Goal: Task Accomplishment & Management: Complete application form

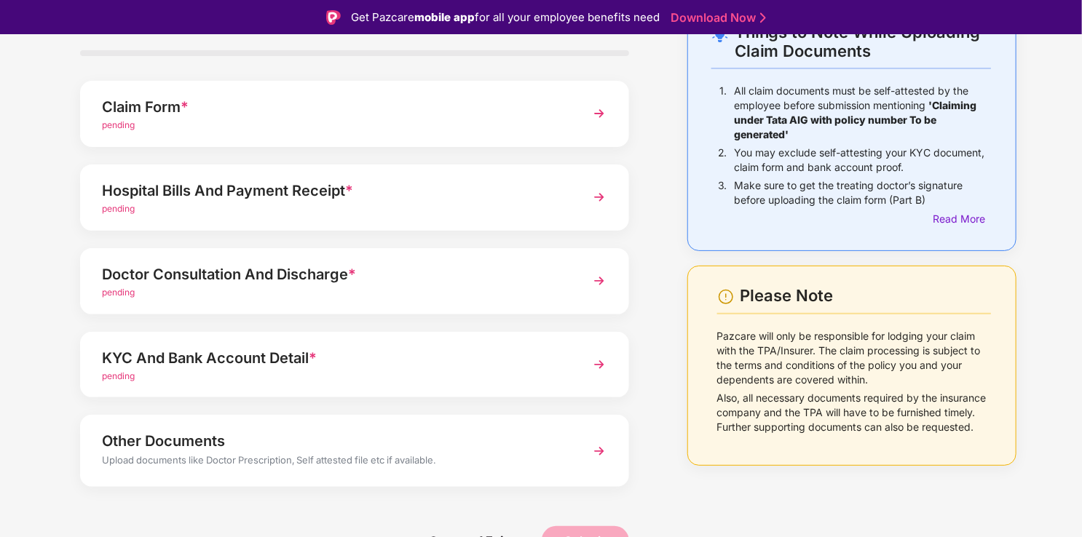
scroll to position [102, 0]
click at [437, 281] on div "Doctor Consultation And Discharge *" at bounding box center [333, 273] width 463 height 23
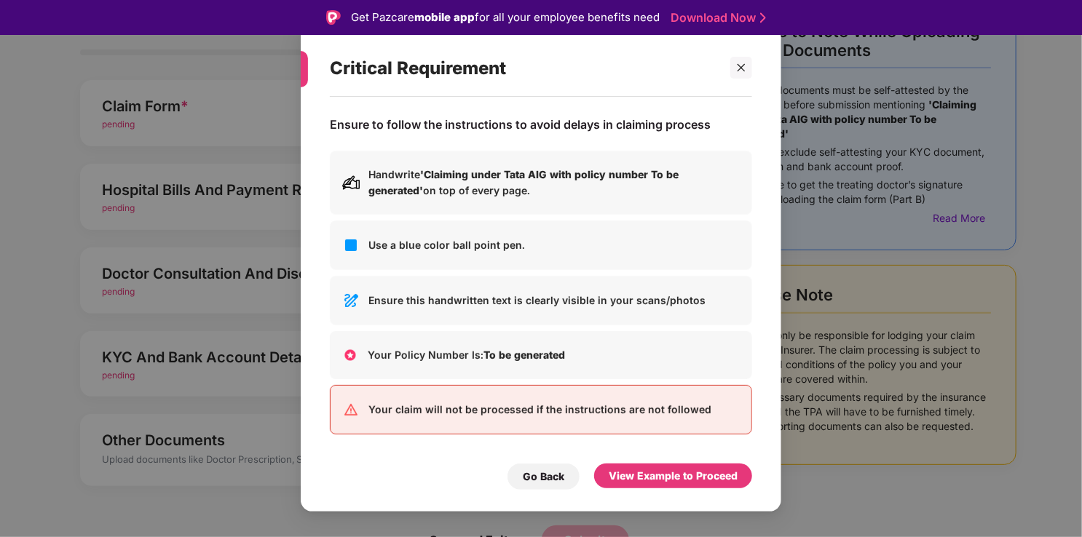
scroll to position [35, 0]
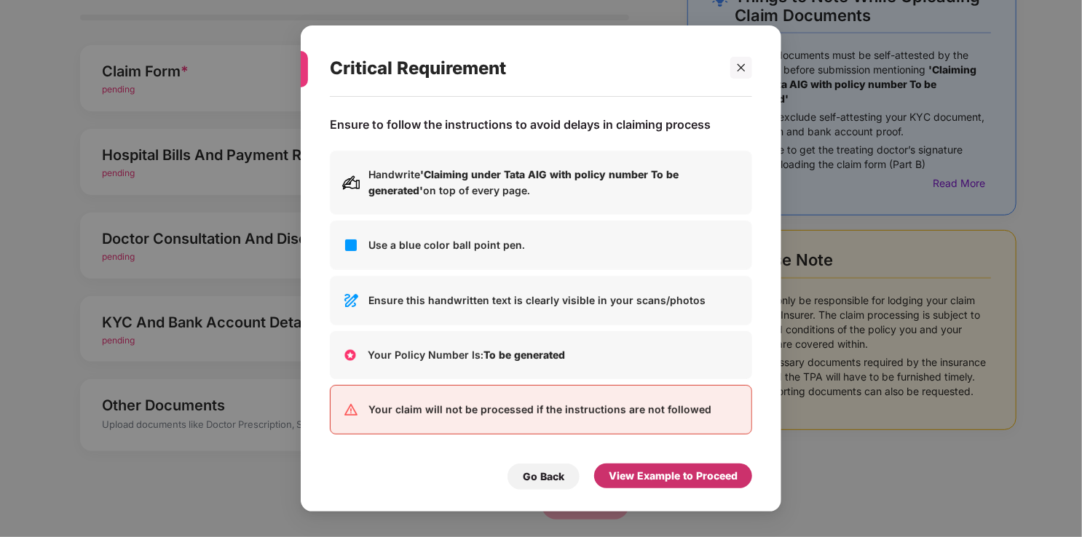
click at [690, 476] on div "View Example to Proceed" at bounding box center [672, 476] width 129 height 16
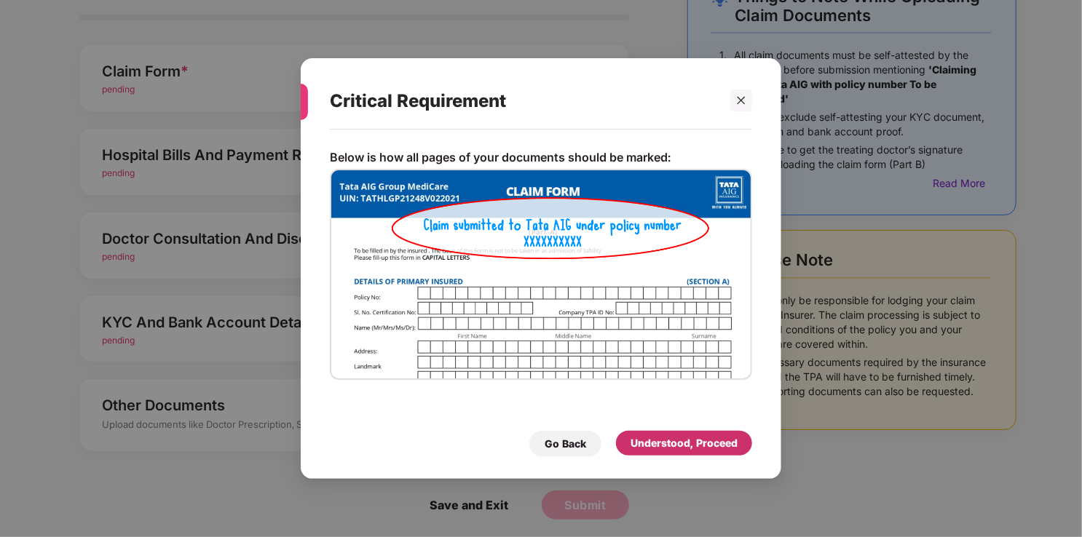
click at [678, 450] on div "Understood, Proceed" at bounding box center [683, 443] width 107 height 16
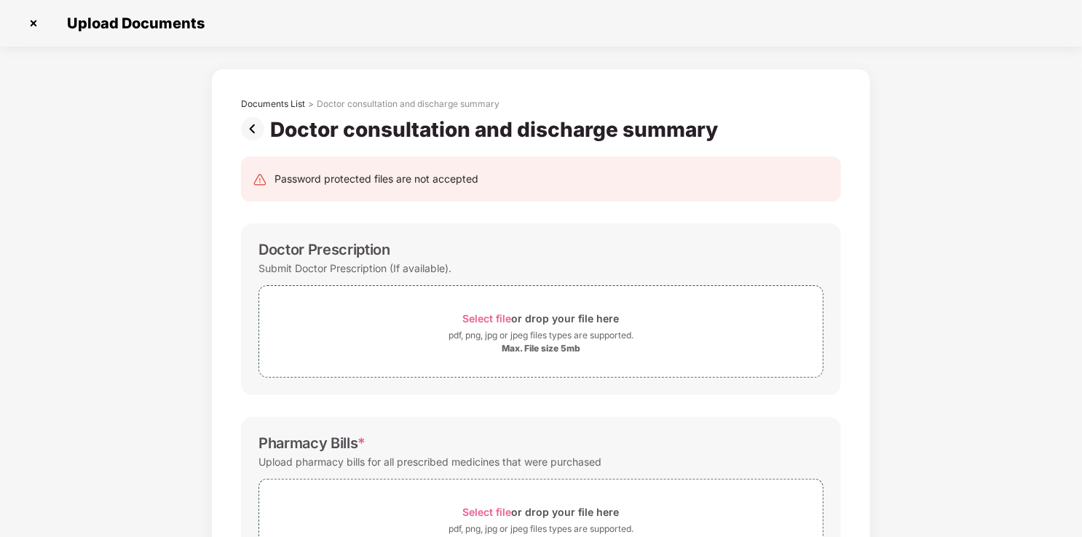
scroll to position [0, 0]
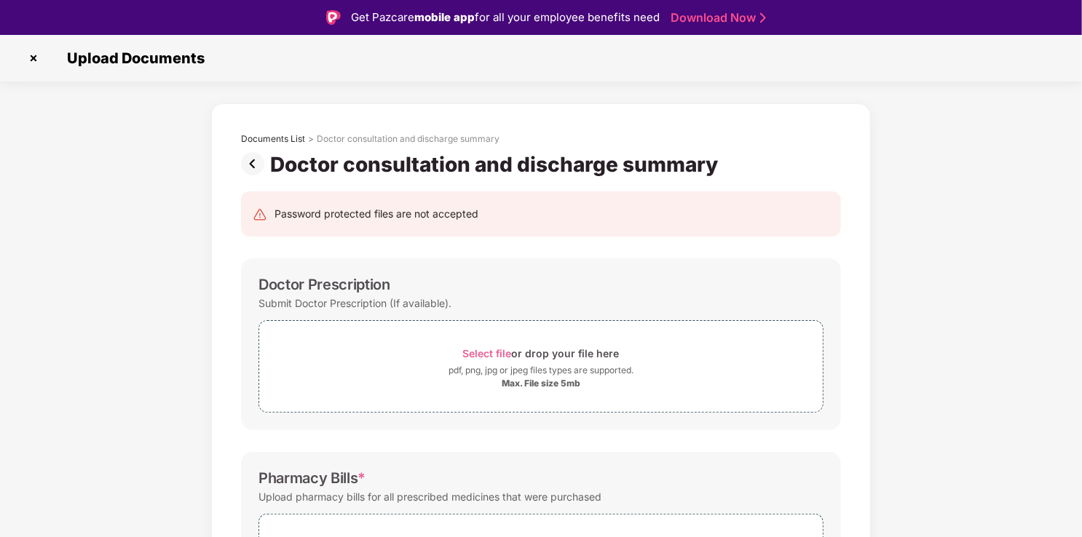
click at [35, 60] on img at bounding box center [33, 58] width 23 height 23
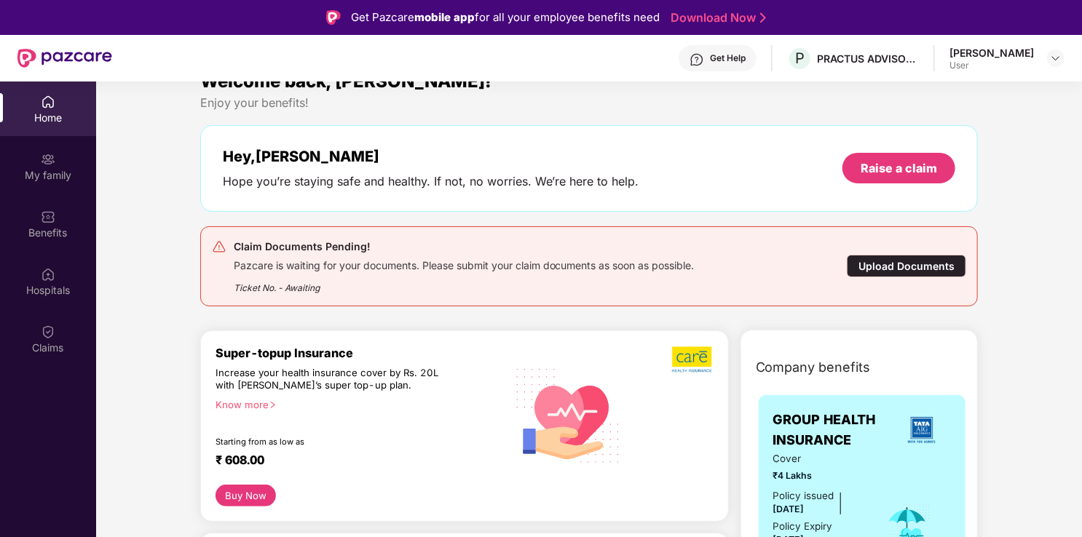
scroll to position [55, 0]
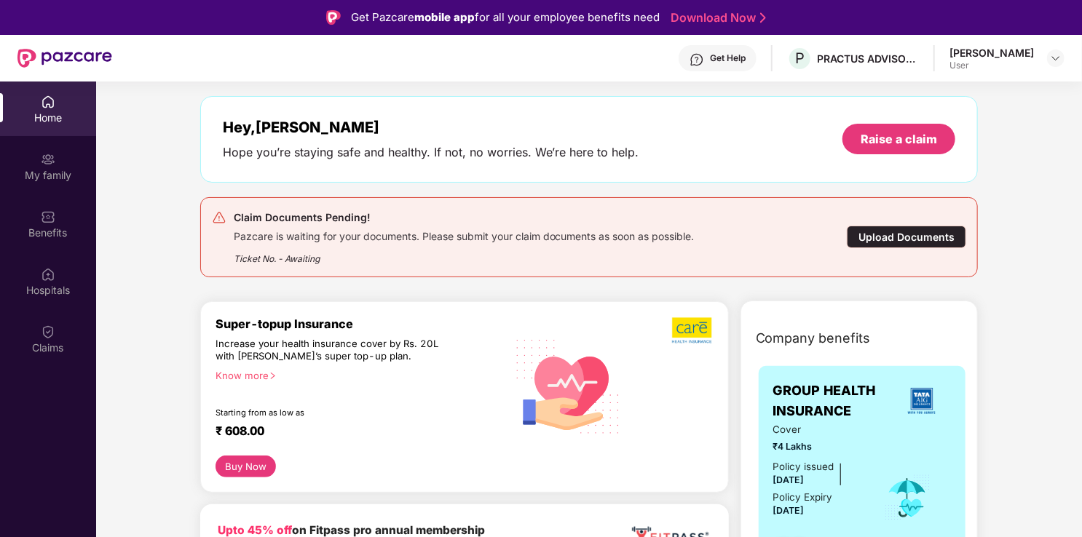
click at [874, 235] on div "Upload Documents" at bounding box center [905, 237] width 119 height 23
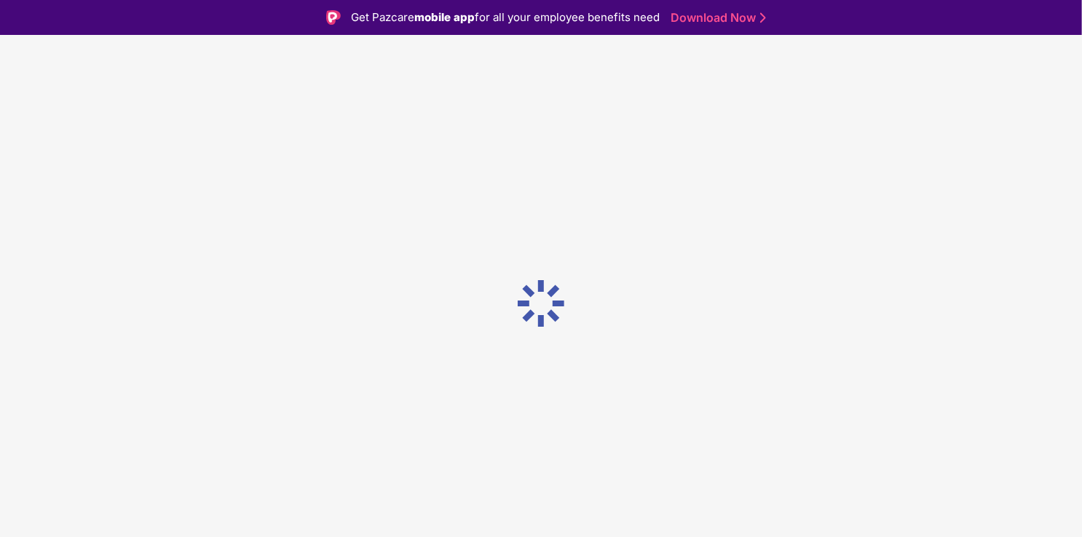
scroll to position [0, 0]
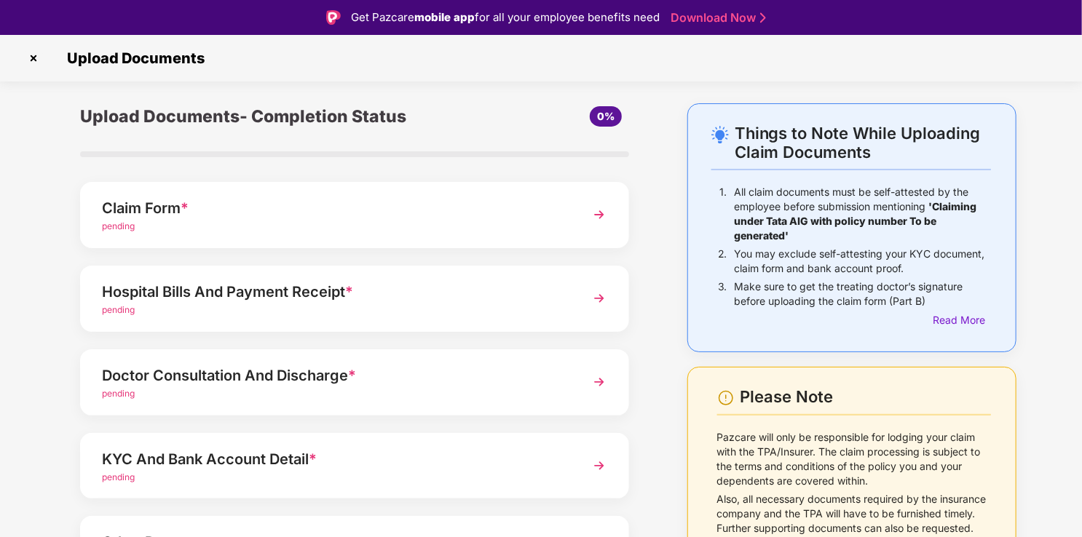
click at [298, 206] on div "Claim Form *" at bounding box center [333, 208] width 463 height 23
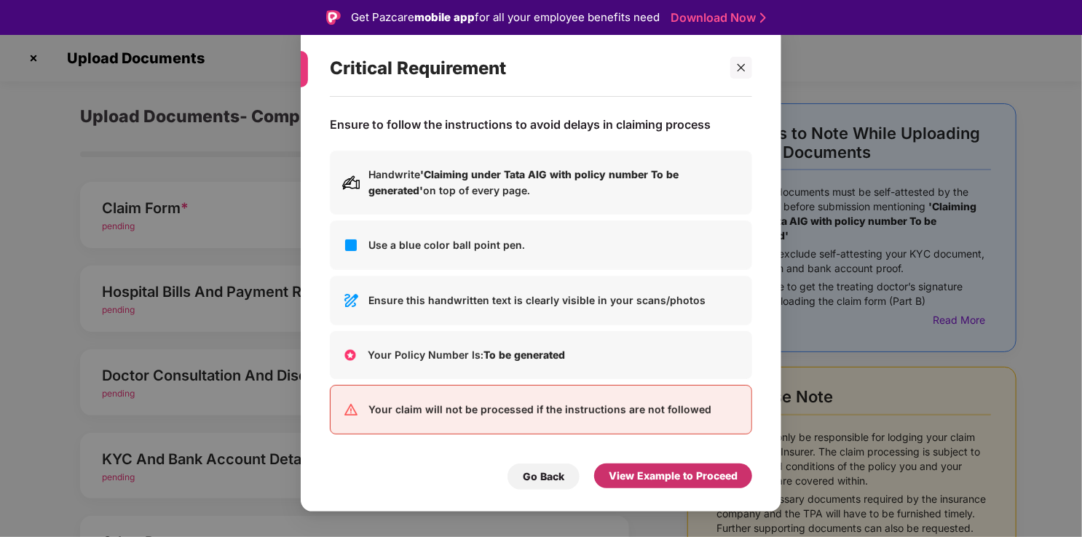
click at [635, 477] on div "View Example to Proceed" at bounding box center [672, 476] width 129 height 16
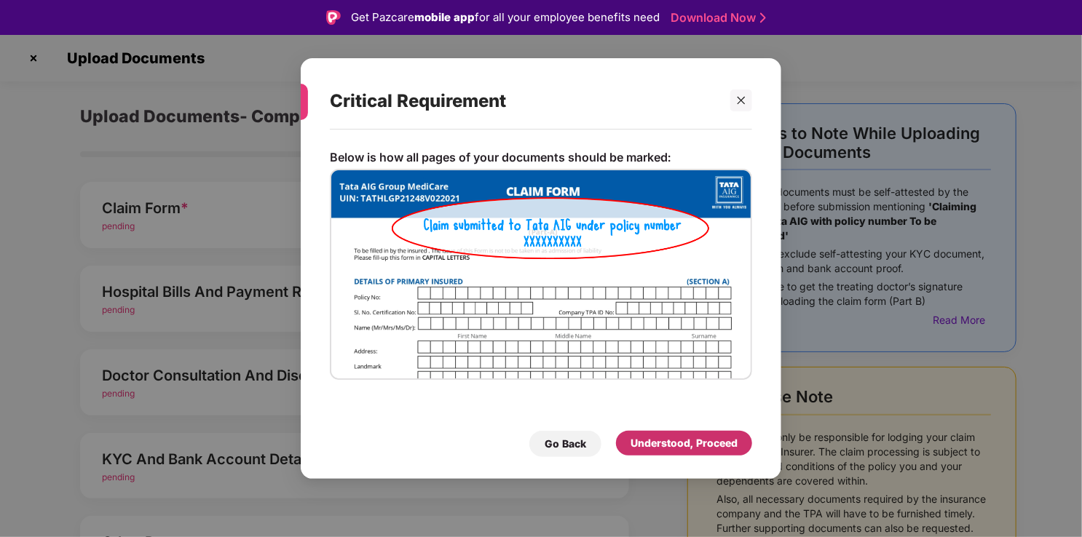
click at [656, 434] on div "Understood, Proceed" at bounding box center [684, 443] width 136 height 25
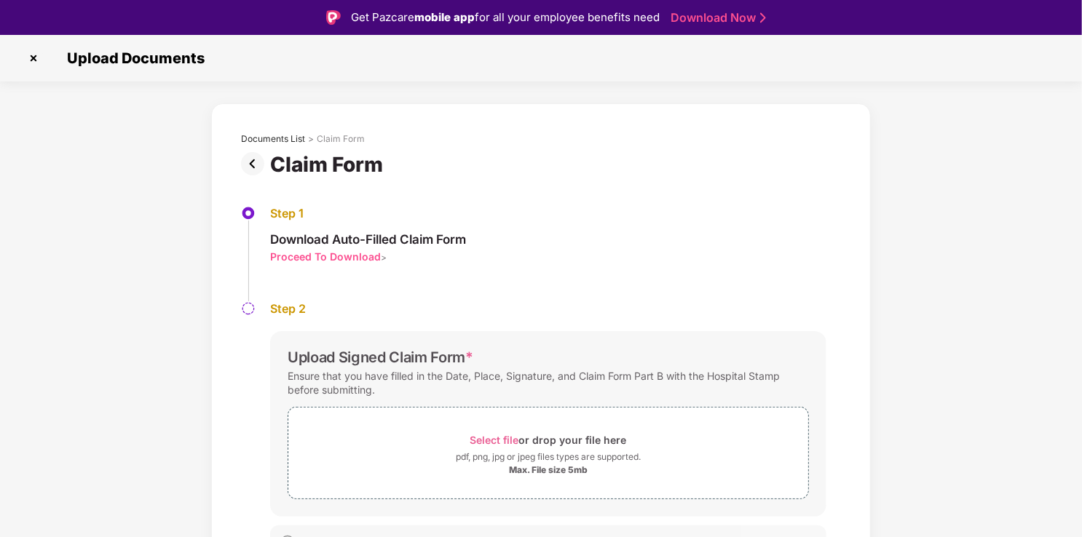
click at [34, 63] on img at bounding box center [33, 58] width 23 height 23
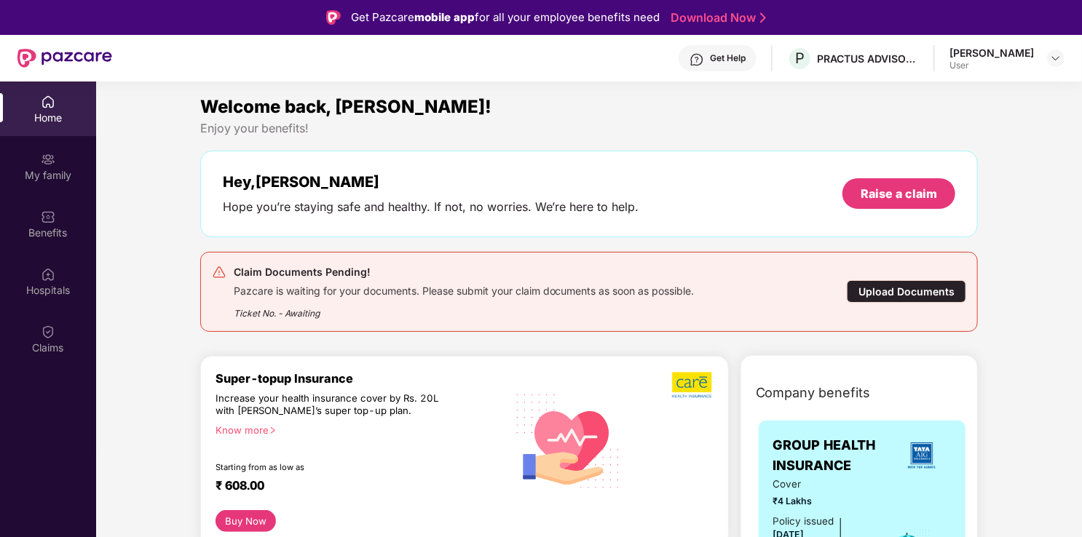
click at [910, 297] on div "Upload Documents" at bounding box center [905, 291] width 119 height 23
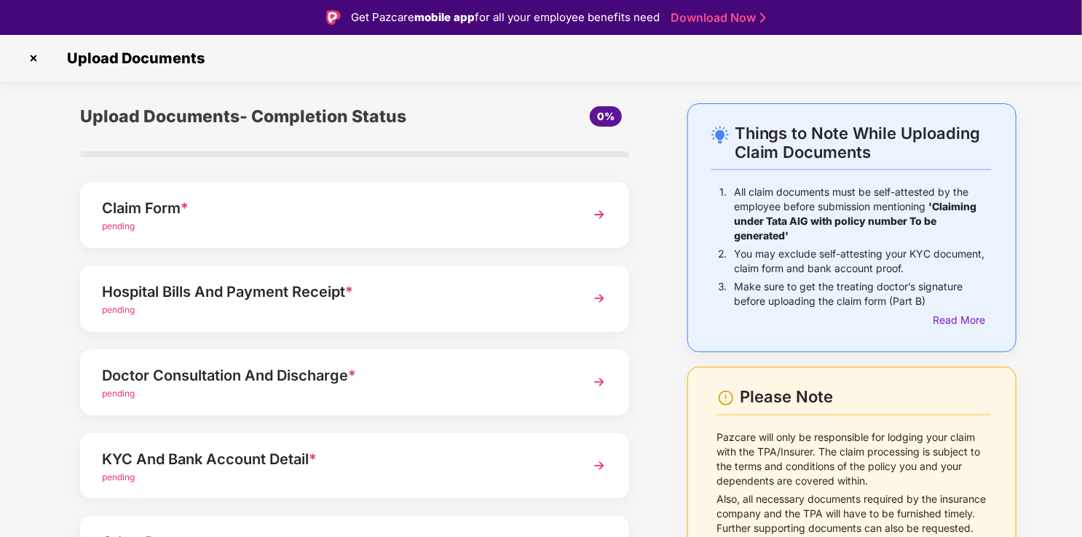
scroll to position [63, 0]
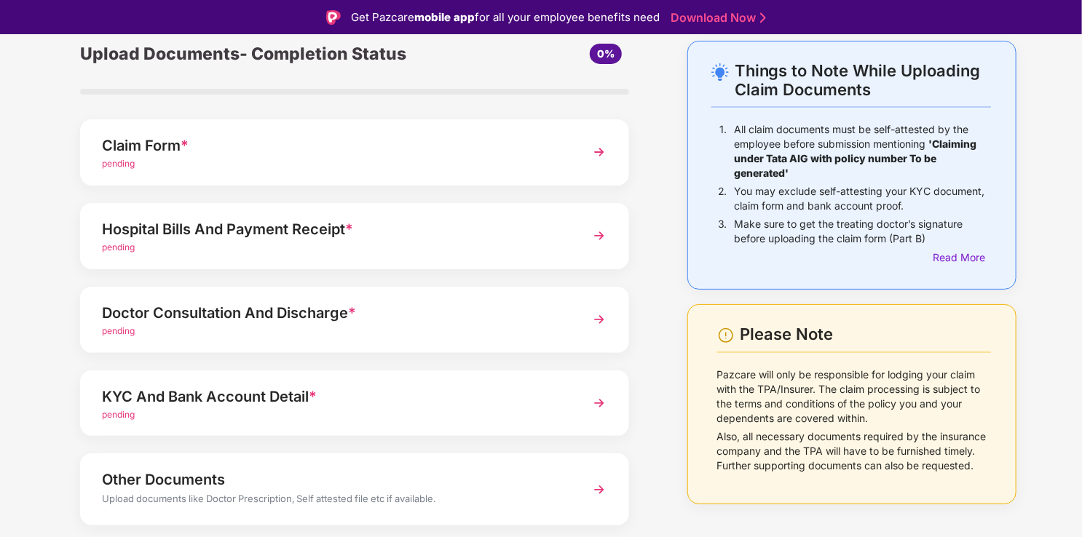
click at [412, 250] on div "pending" at bounding box center [333, 248] width 463 height 14
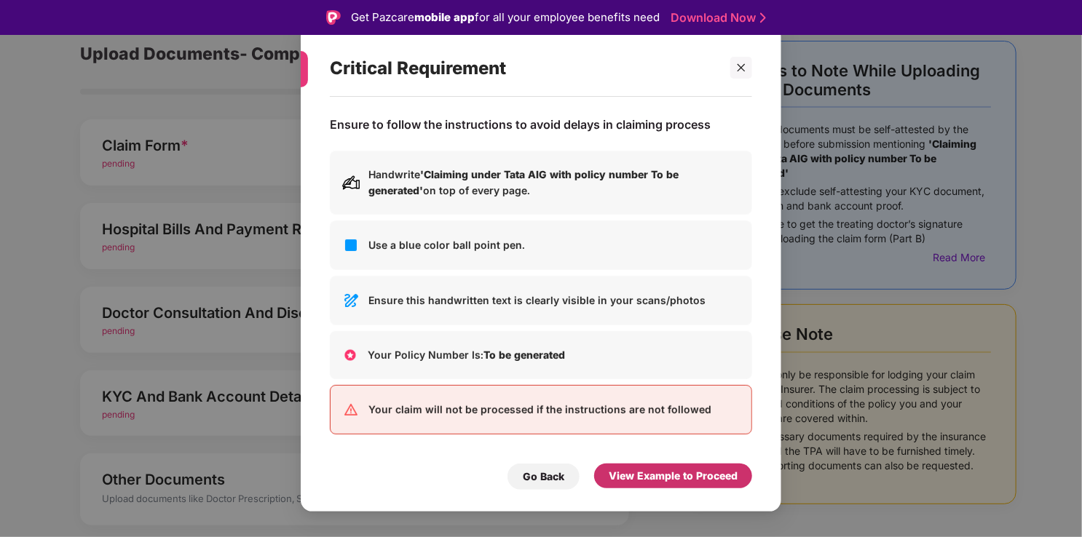
click at [641, 482] on div "View Example to Proceed" at bounding box center [672, 476] width 129 height 16
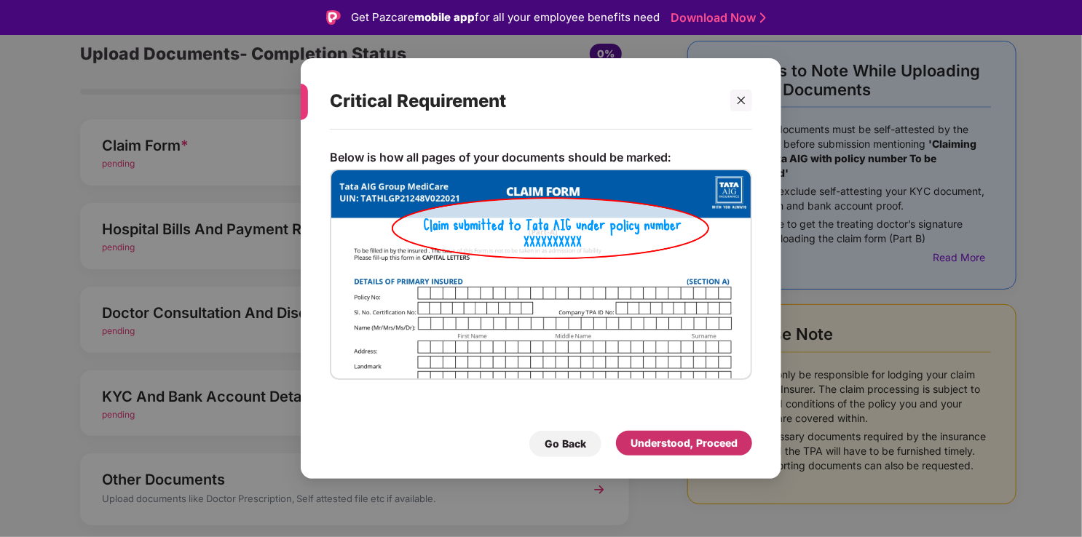
click at [653, 447] on div "Understood, Proceed" at bounding box center [683, 443] width 107 height 16
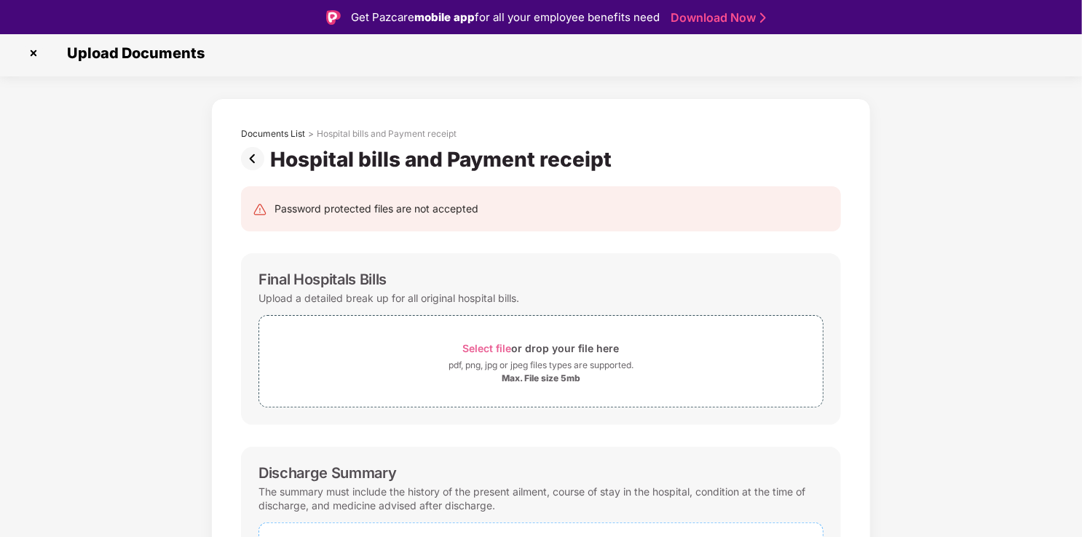
scroll to position [6, 0]
click at [255, 156] on img at bounding box center [255, 157] width 29 height 23
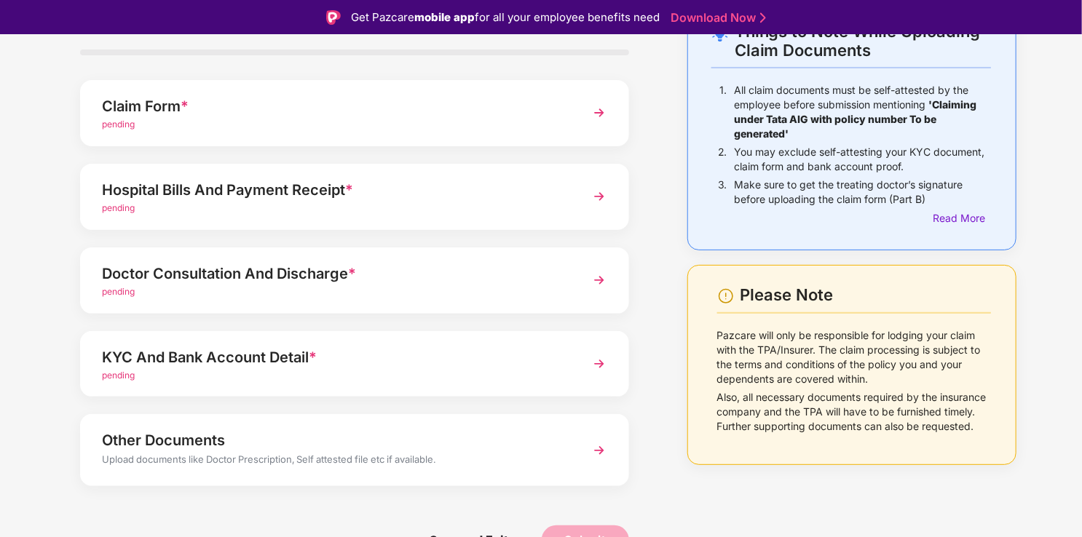
scroll to position [106, 0]
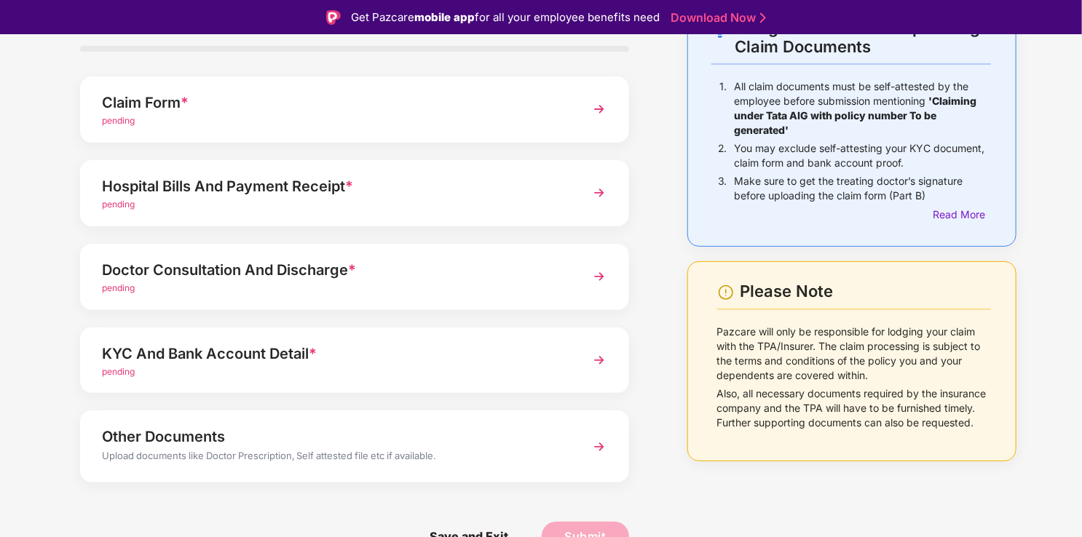
click at [340, 370] on div "pending" at bounding box center [333, 372] width 463 height 14
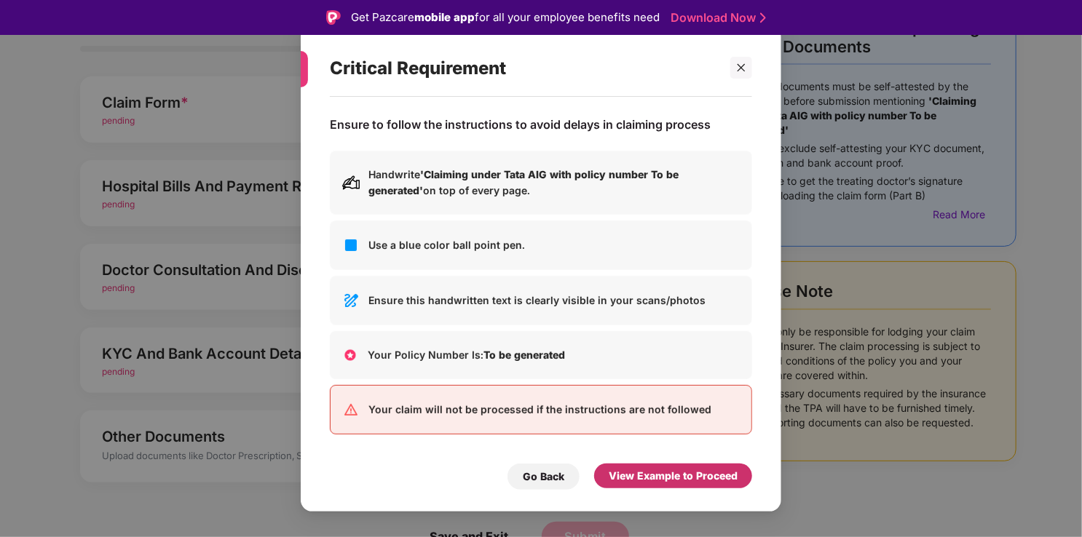
click at [662, 480] on div "View Example to Proceed" at bounding box center [672, 476] width 129 height 16
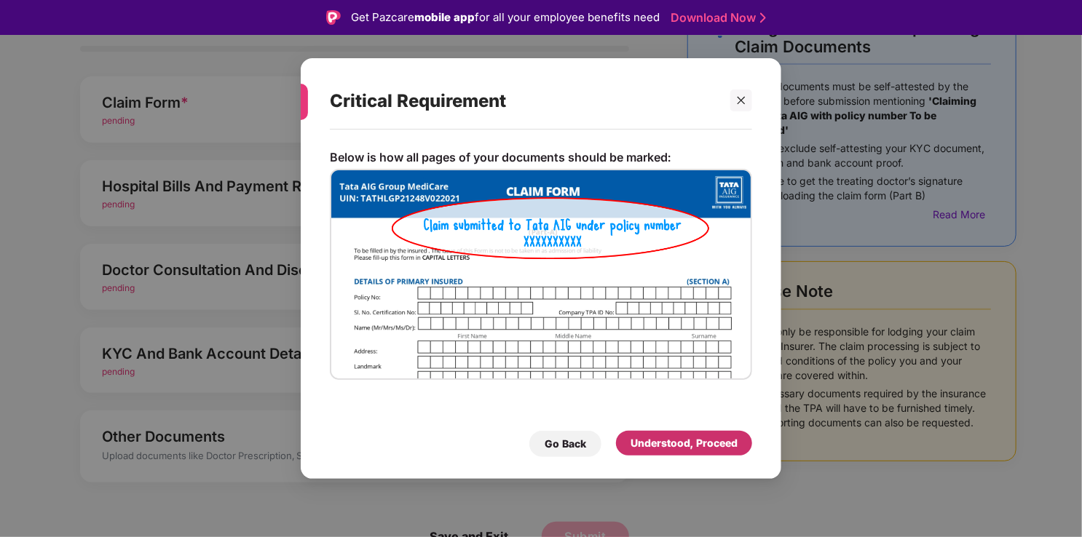
click at [672, 449] on div "Understood, Proceed" at bounding box center [683, 443] width 107 height 16
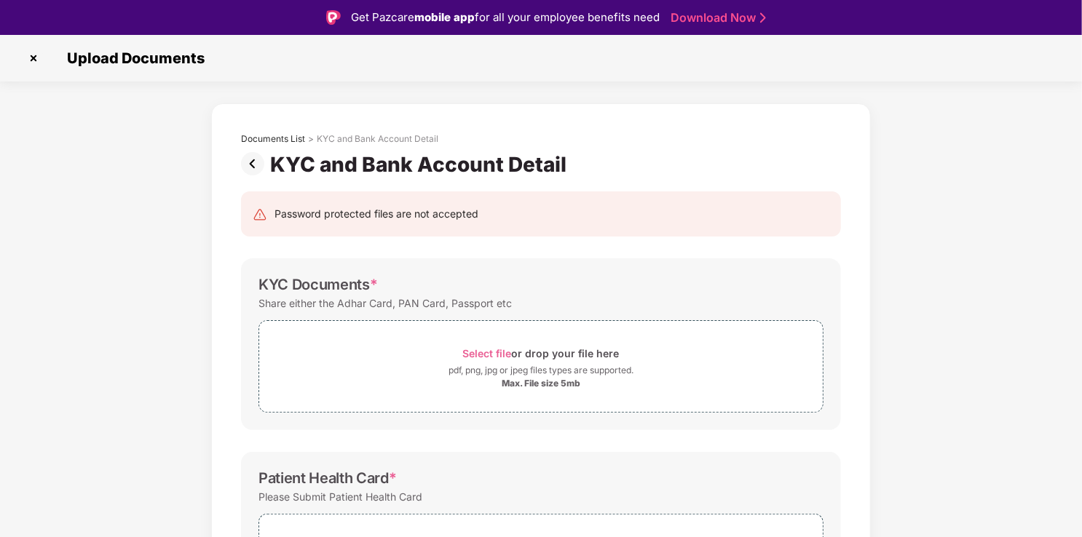
click at [249, 162] on img at bounding box center [255, 163] width 29 height 23
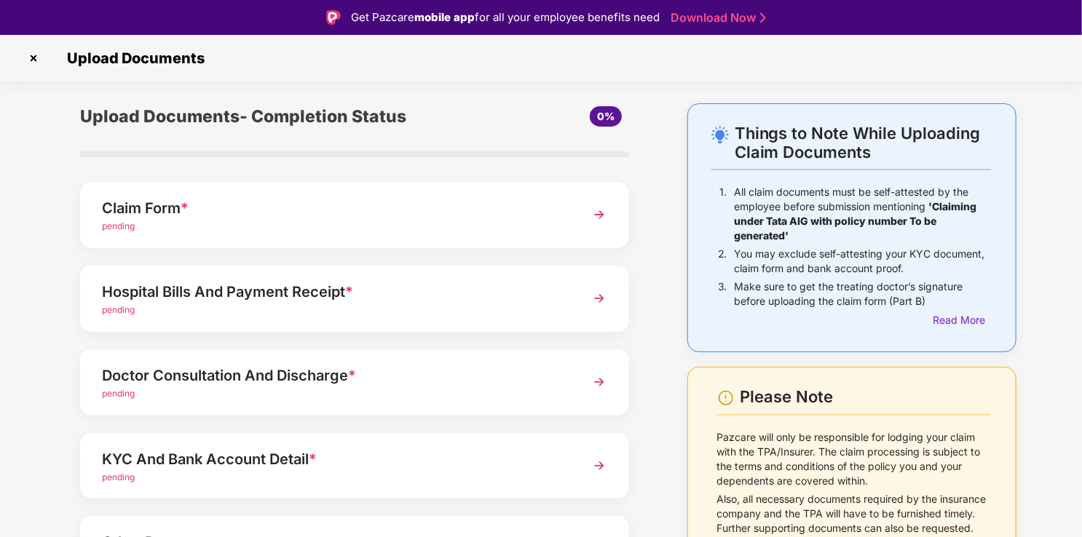
click at [199, 450] on div "KYC And Bank Account Detail *" at bounding box center [333, 459] width 463 height 23
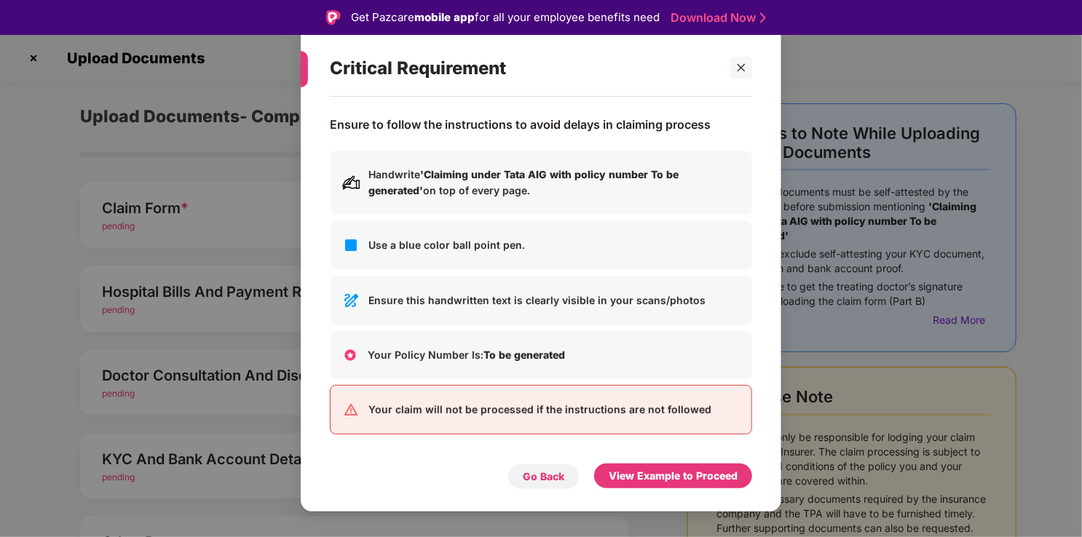
click at [547, 480] on div "Go Back" at bounding box center [543, 477] width 41 height 16
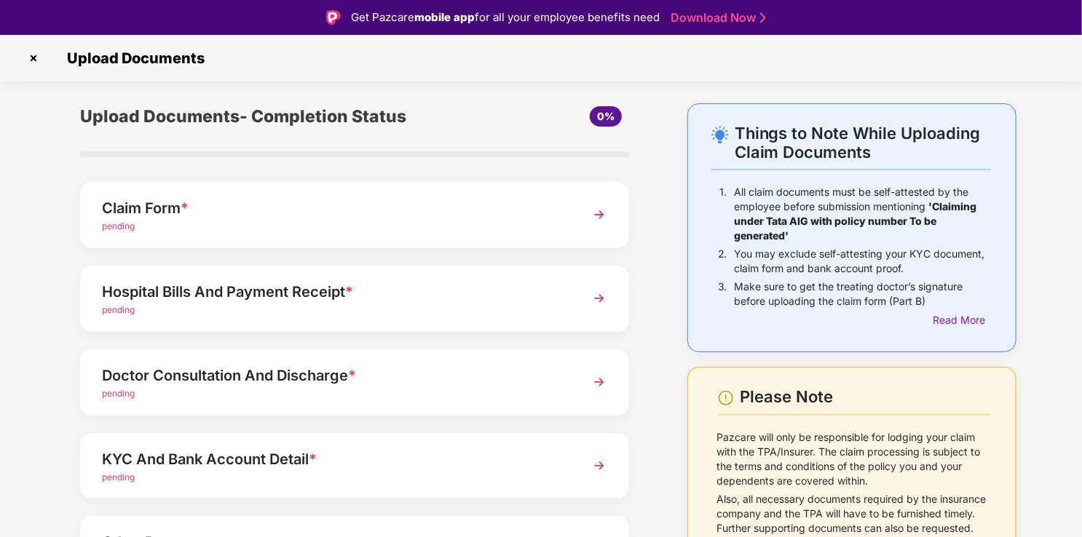
scroll to position [106, 0]
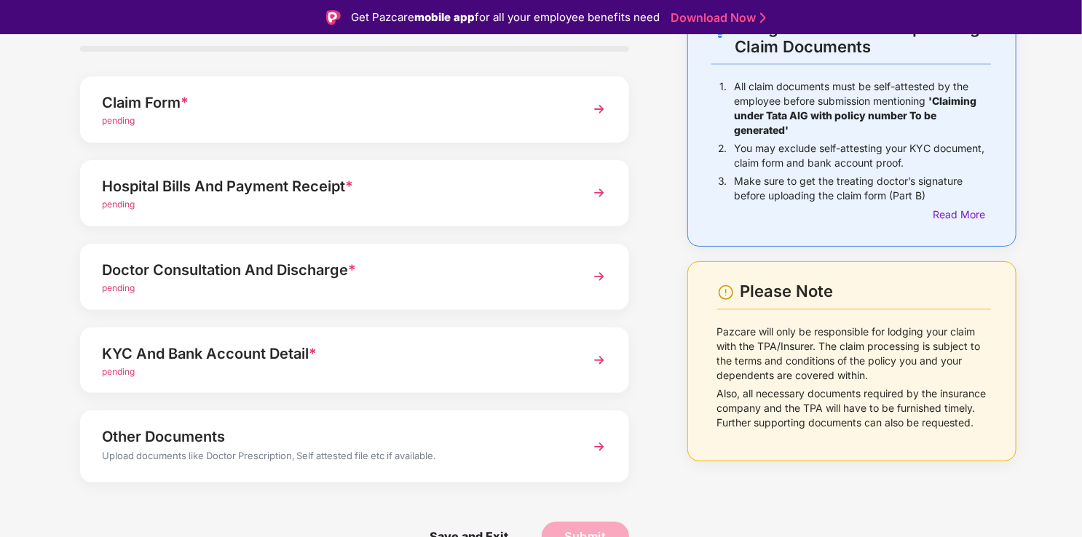
click at [426, 418] on div "Other Documents Upload documents like Doctor Prescription, Self attested file e…" at bounding box center [354, 445] width 549 height 71
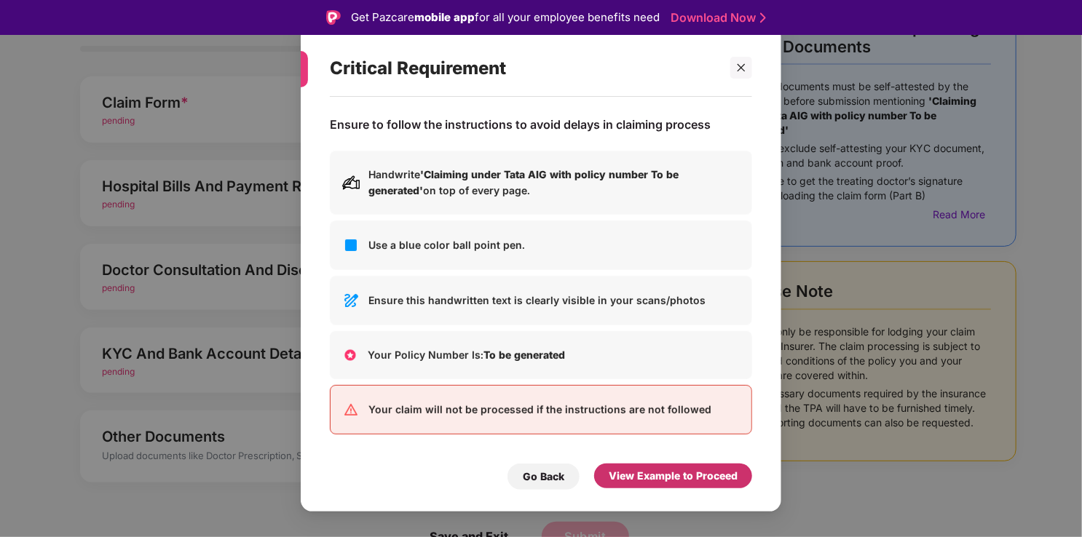
click at [619, 477] on div "View Example to Proceed" at bounding box center [672, 476] width 129 height 16
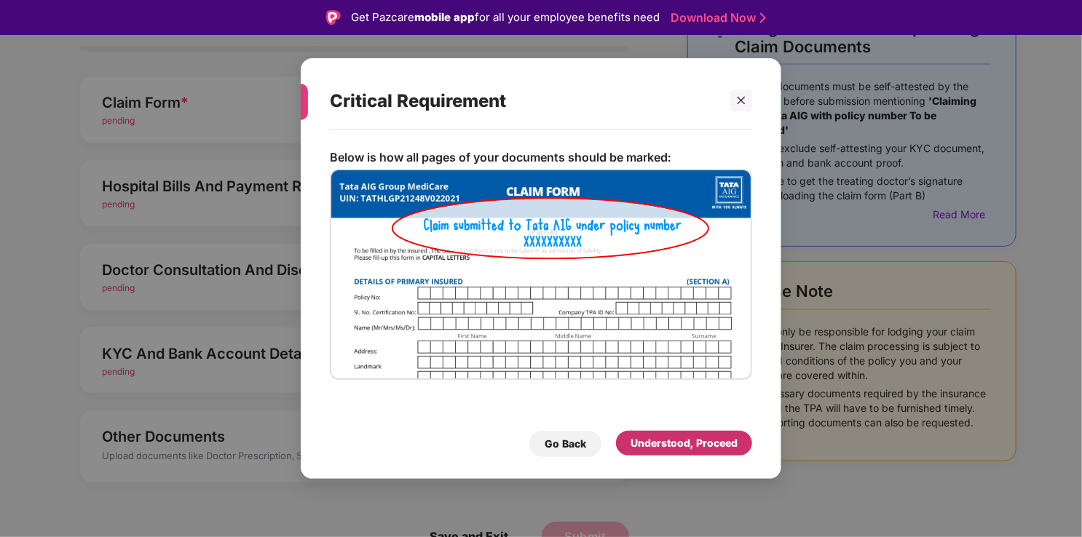
click at [655, 450] on div "Understood, Proceed" at bounding box center [683, 443] width 107 height 16
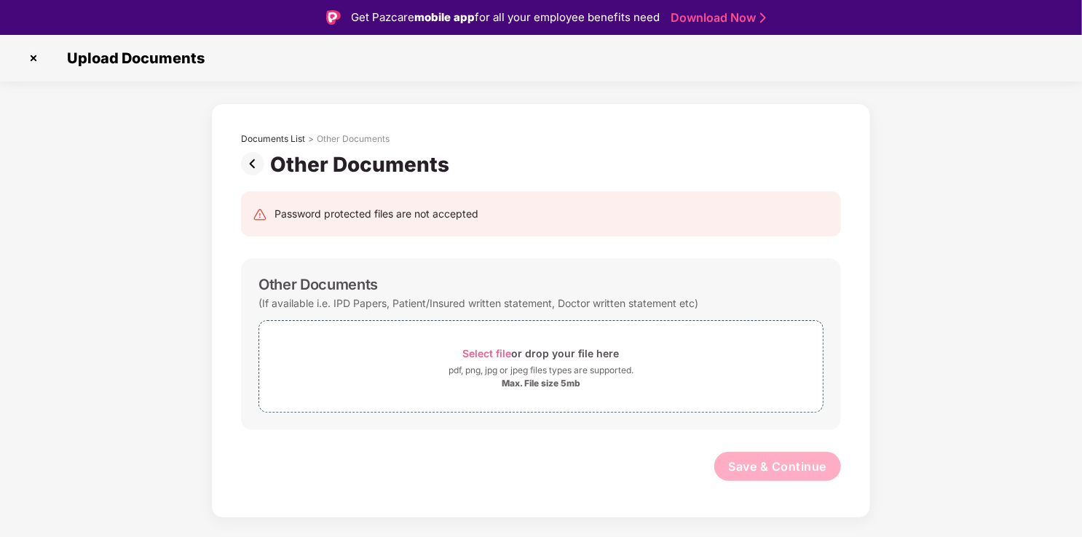
scroll to position [35, 0]
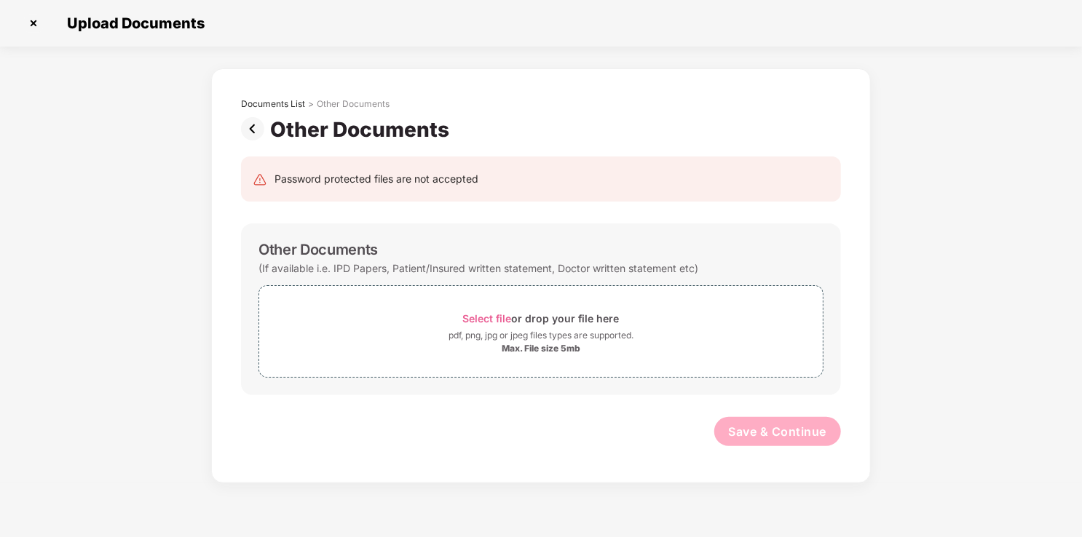
click at [260, 127] on img at bounding box center [255, 128] width 29 height 23
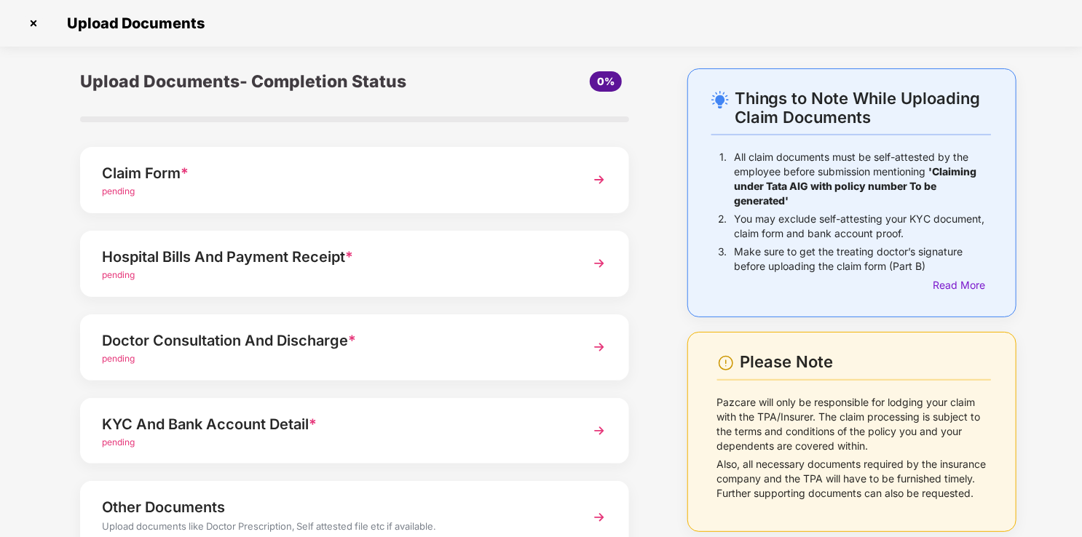
click at [358, 354] on div "pending" at bounding box center [333, 359] width 463 height 14
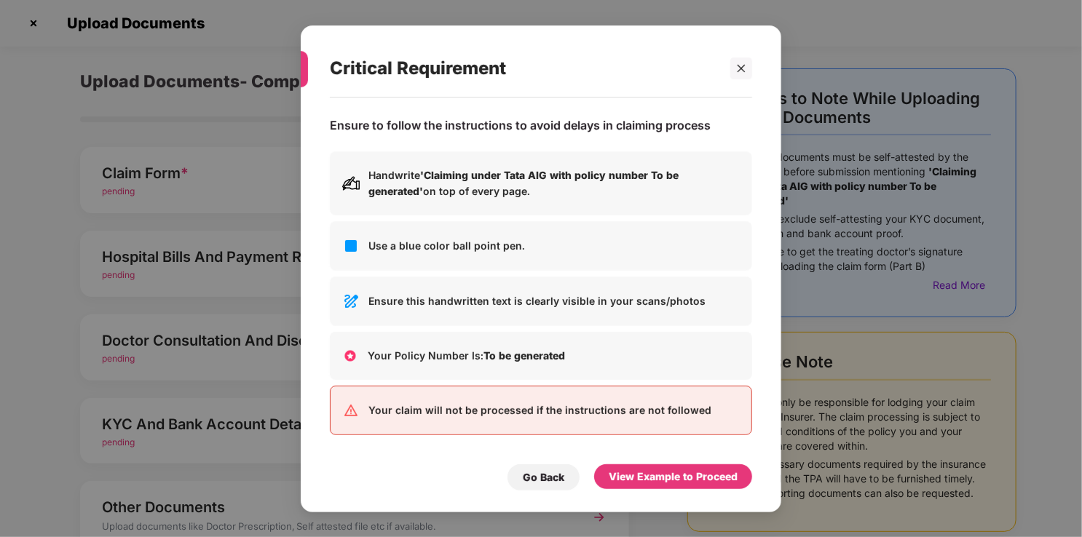
scroll to position [0, 0]
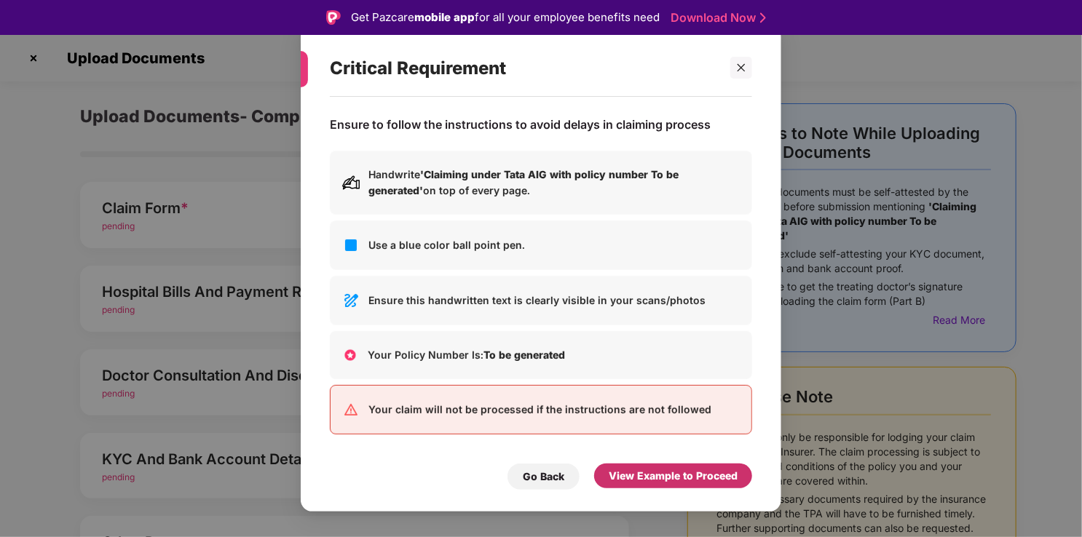
click at [699, 477] on div "View Example to Proceed" at bounding box center [672, 476] width 129 height 16
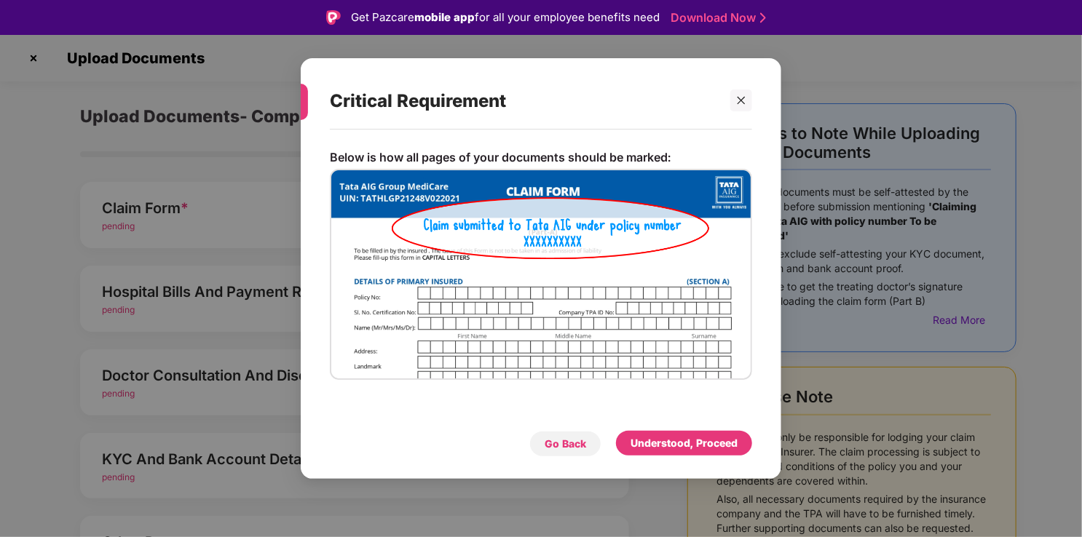
click at [578, 447] on div "Go Back" at bounding box center [564, 444] width 41 height 16
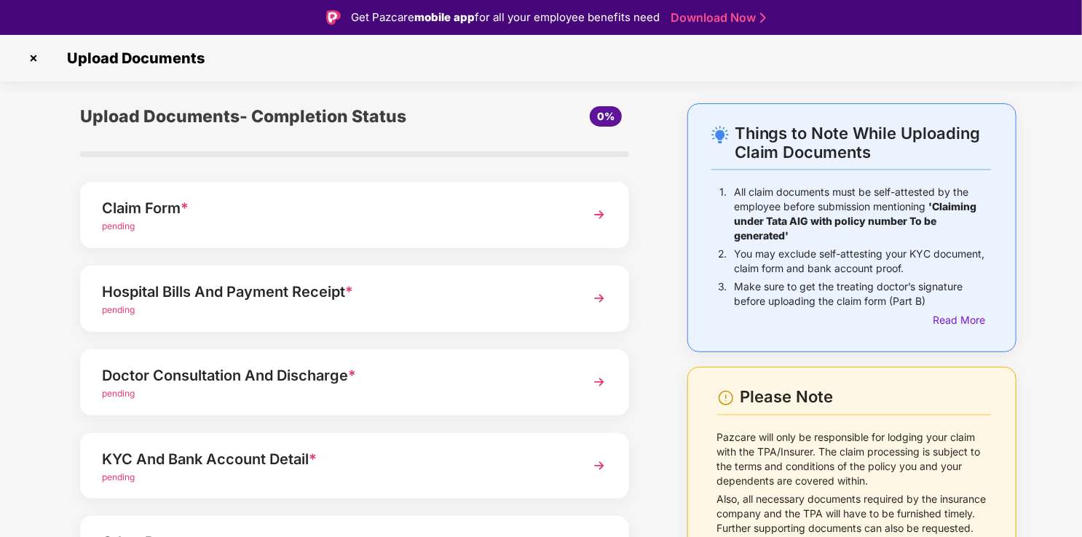
click at [431, 294] on div "Hospital Bills And Payment Receipt *" at bounding box center [333, 291] width 463 height 23
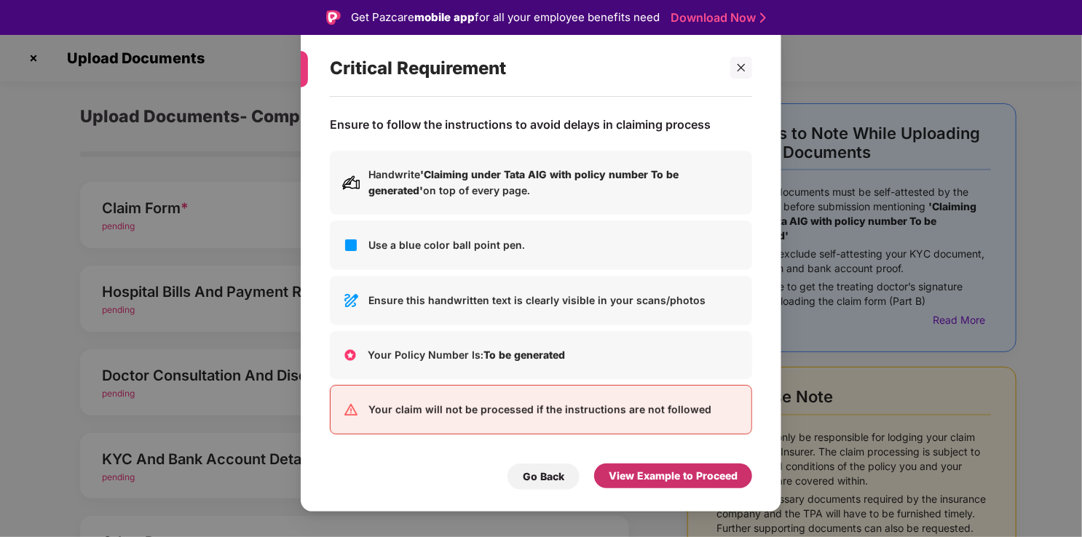
click at [694, 476] on div "View Example to Proceed" at bounding box center [672, 476] width 129 height 16
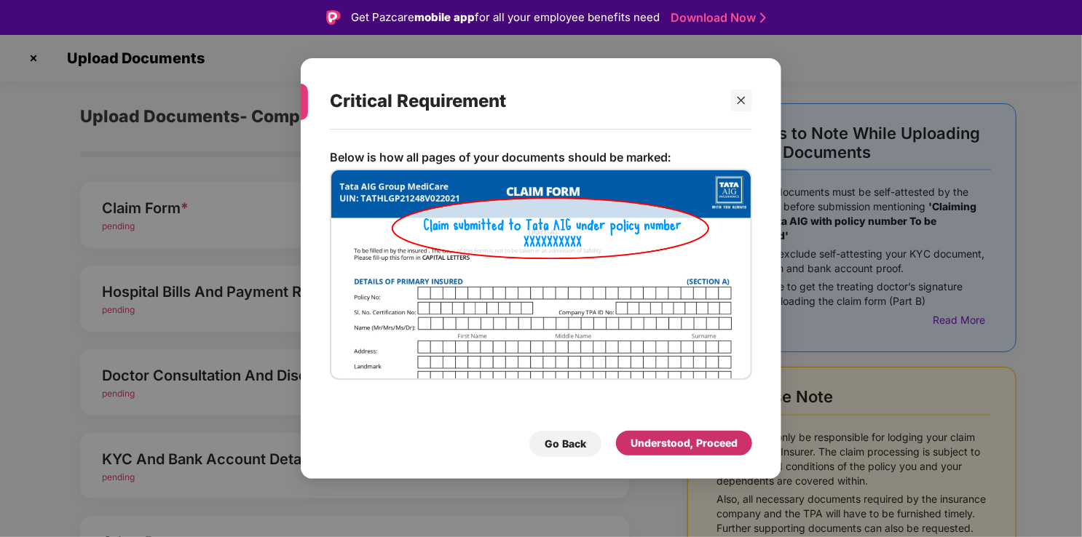
click at [694, 441] on div "Understood, Proceed" at bounding box center [683, 443] width 107 height 16
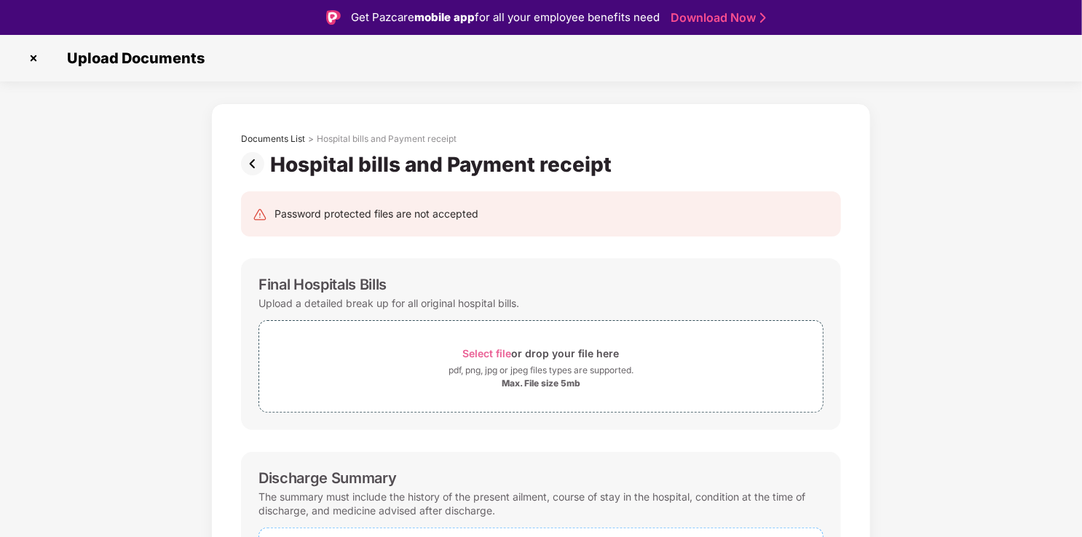
scroll to position [483, 0]
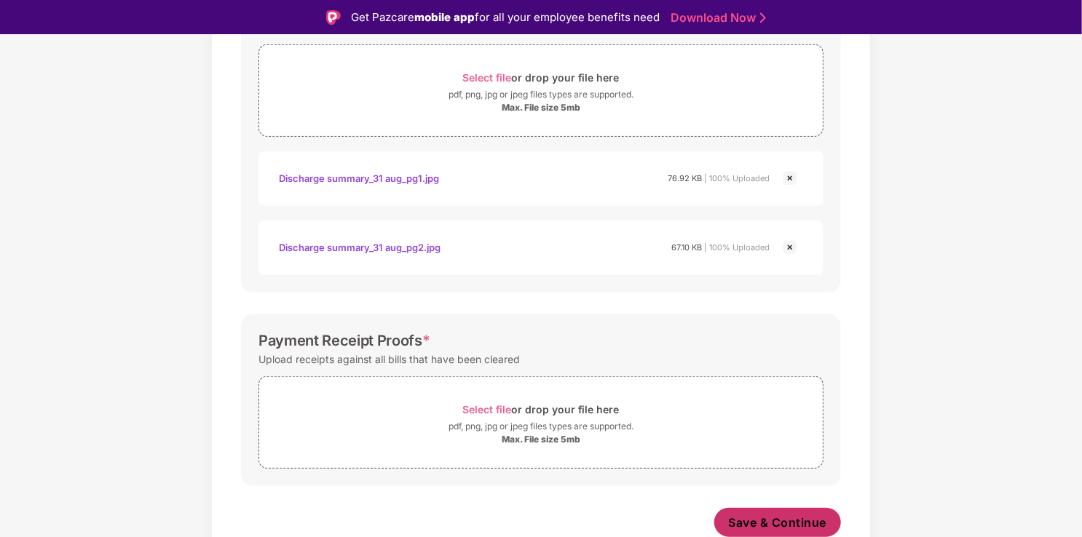
click at [773, 519] on span "Save & Continue" at bounding box center [778, 523] width 98 height 16
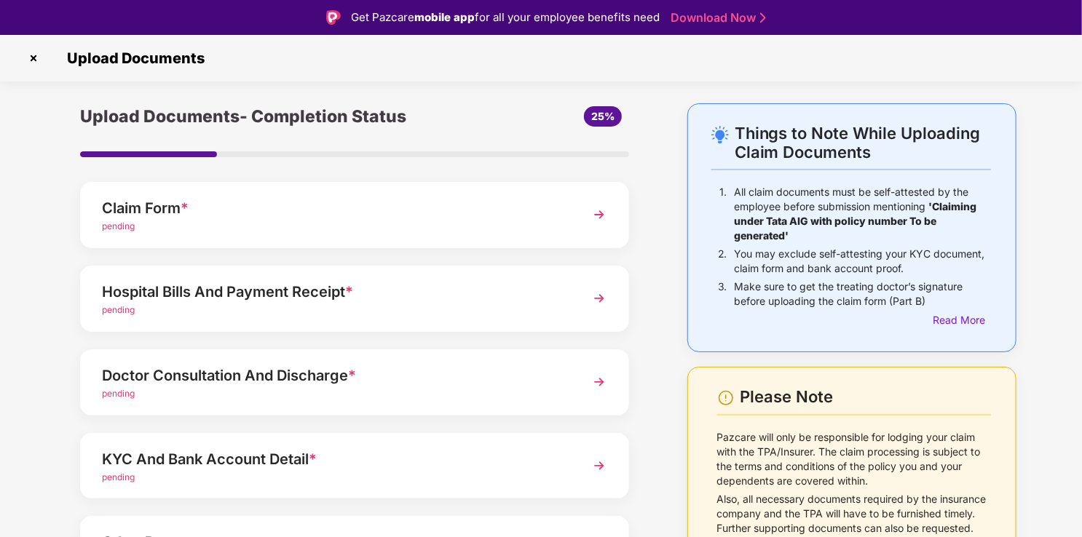
click at [236, 372] on div "Doctor Consultation And Discharge *" at bounding box center [333, 375] width 463 height 23
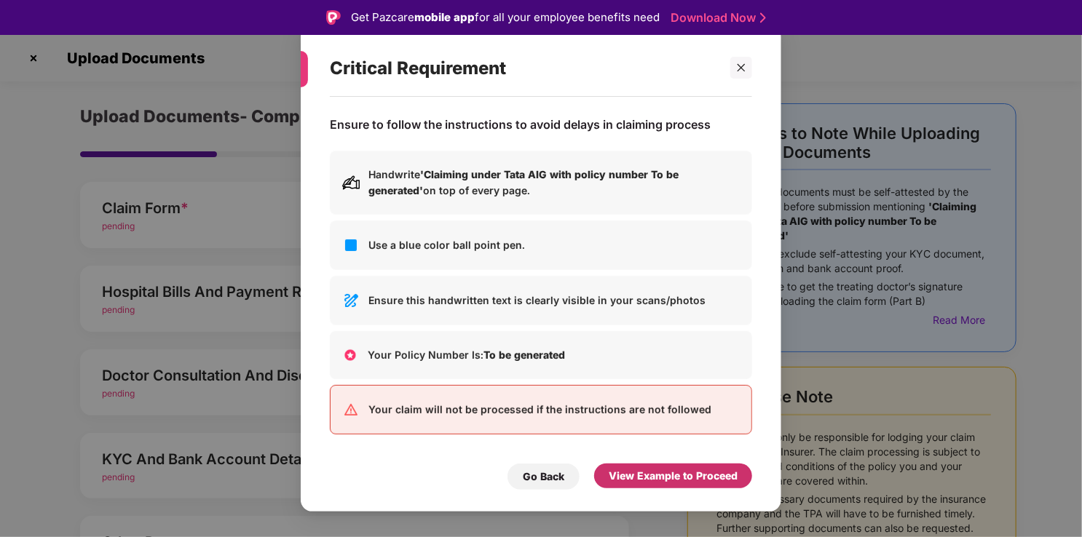
click at [659, 478] on div "View Example to Proceed" at bounding box center [672, 476] width 129 height 16
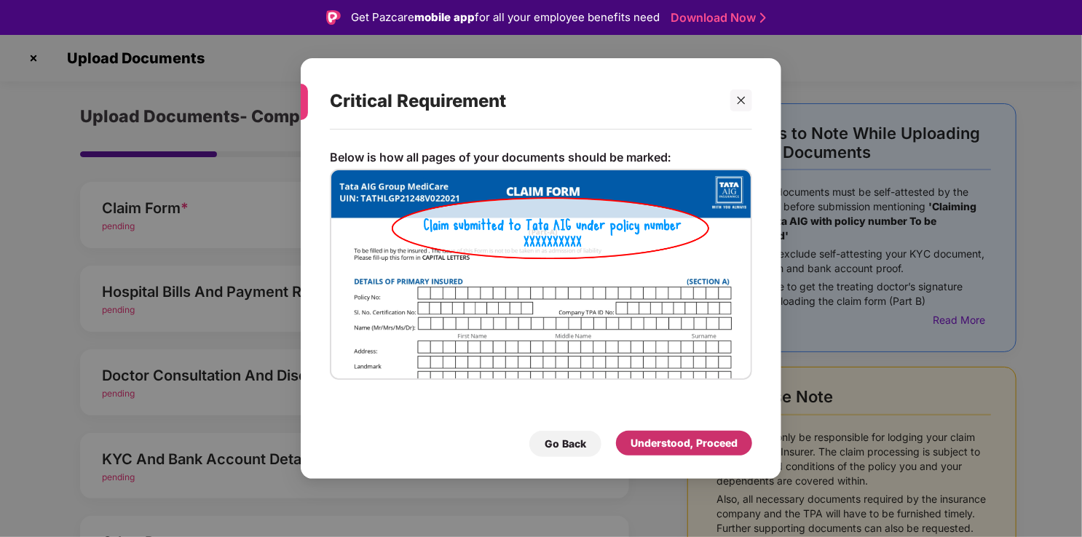
click at [643, 441] on div "Understood, Proceed" at bounding box center [683, 443] width 107 height 16
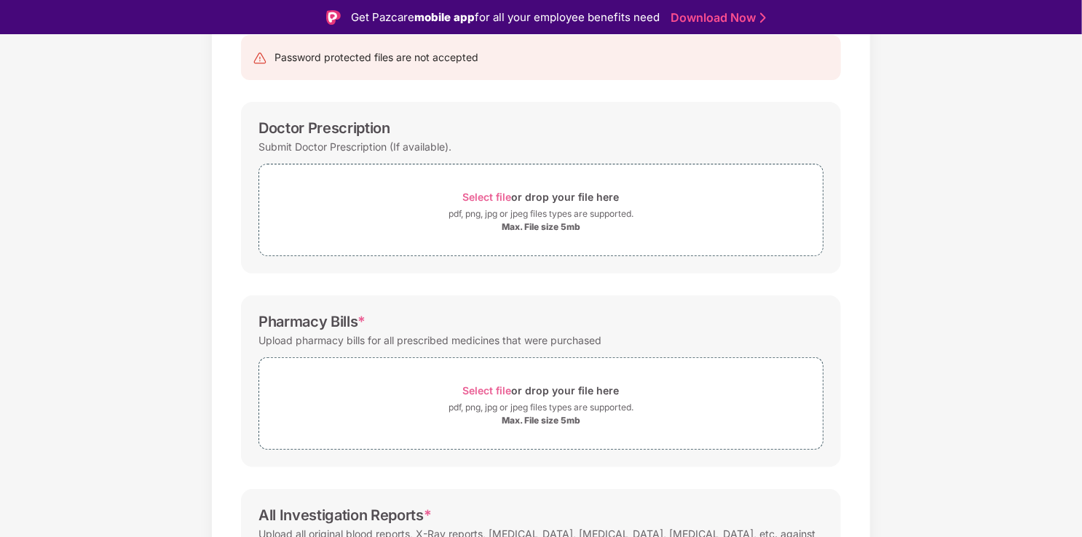
scroll to position [158, 0]
click at [405, 381] on div "Select file or drop your file here" at bounding box center [540, 389] width 563 height 20
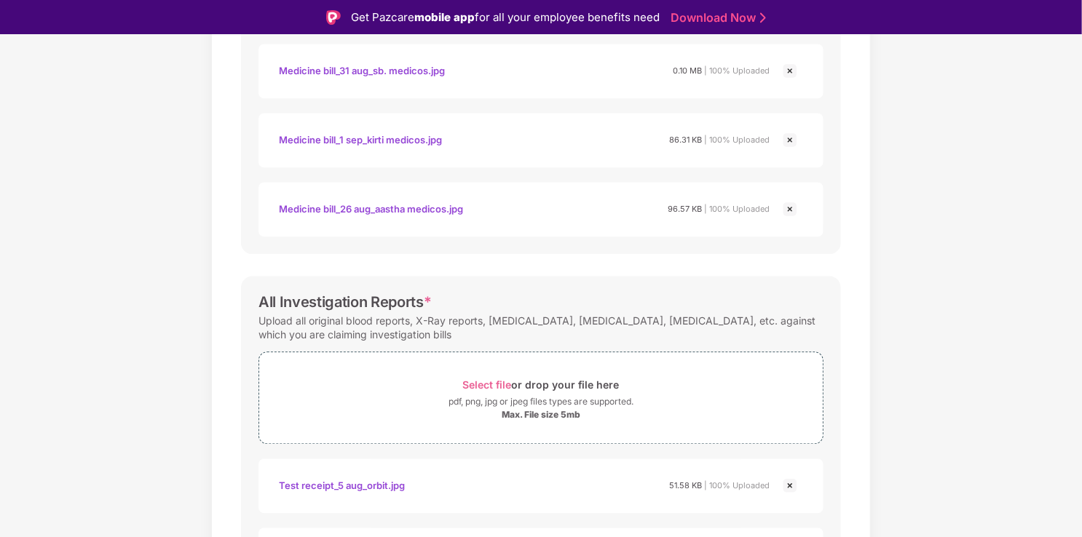
scroll to position [1798, 0]
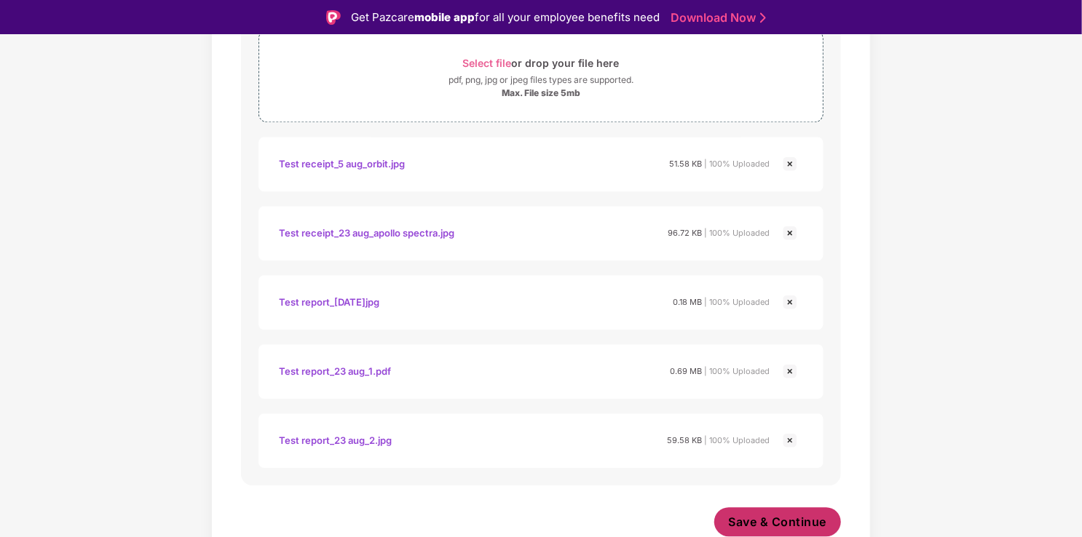
click at [761, 511] on button "Save & Continue" at bounding box center [777, 521] width 127 height 29
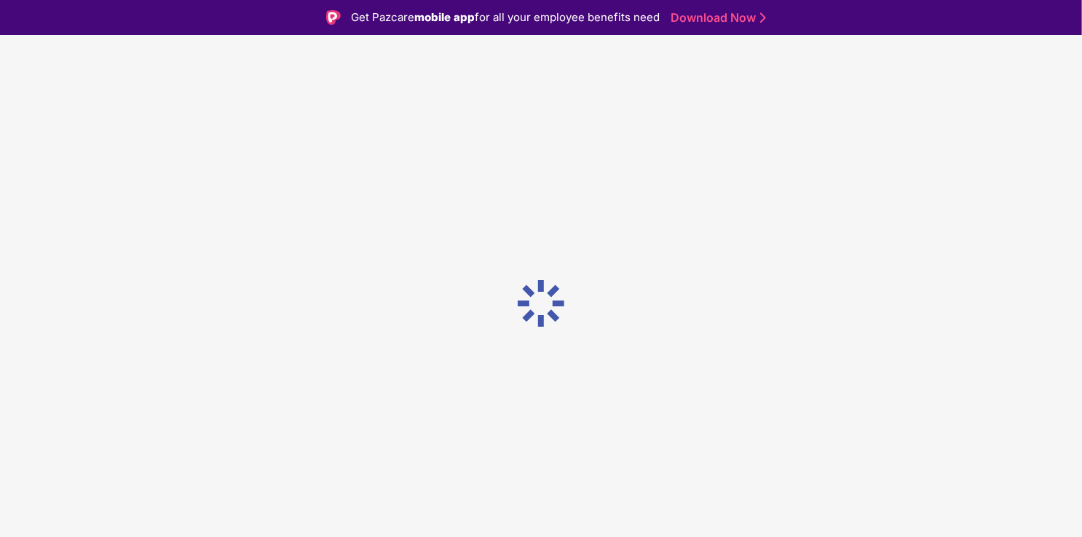
scroll to position [0, 0]
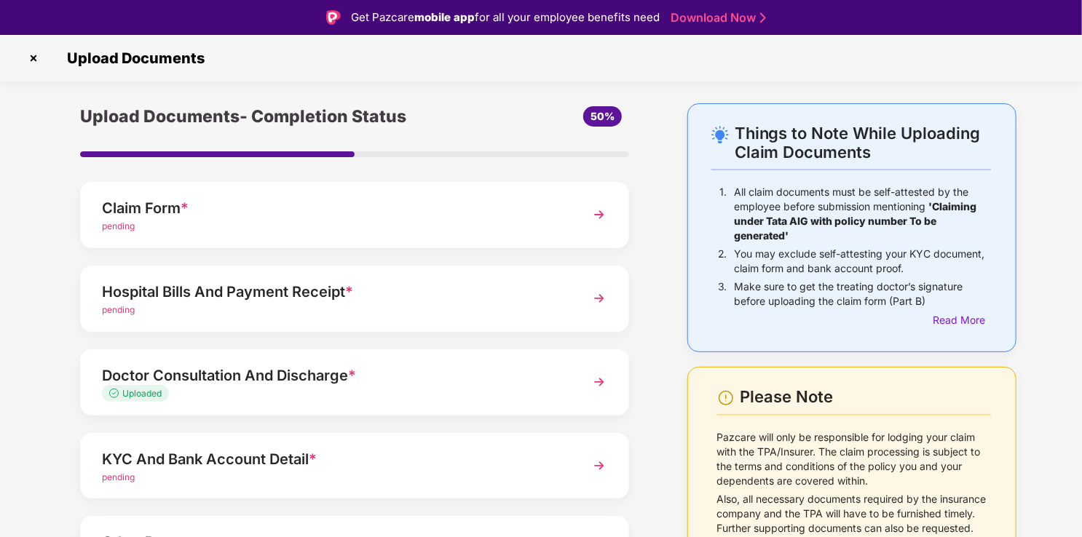
click at [430, 306] on div "pending" at bounding box center [333, 310] width 463 height 14
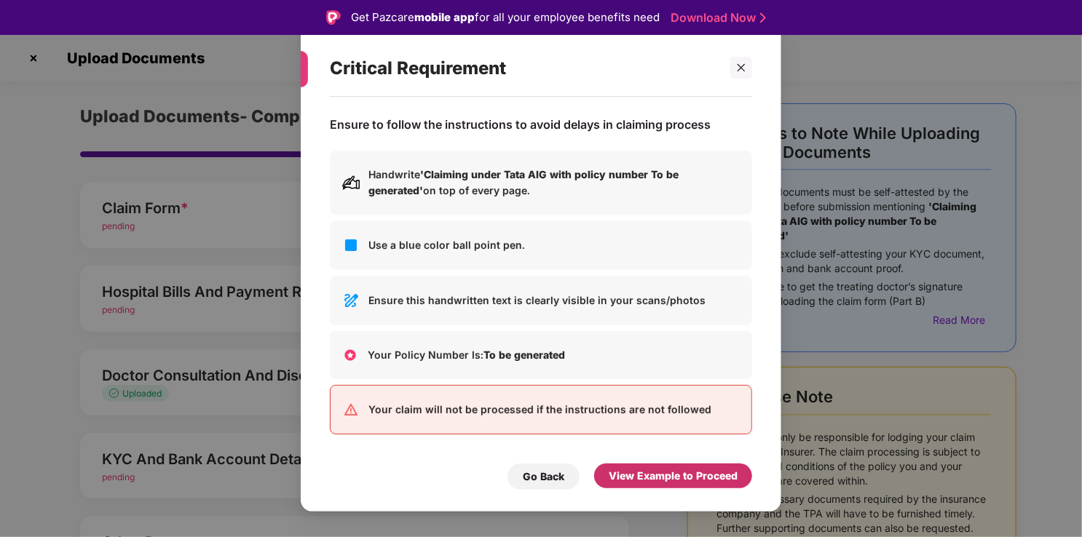
click at [662, 475] on div "View Example to Proceed" at bounding box center [672, 476] width 129 height 16
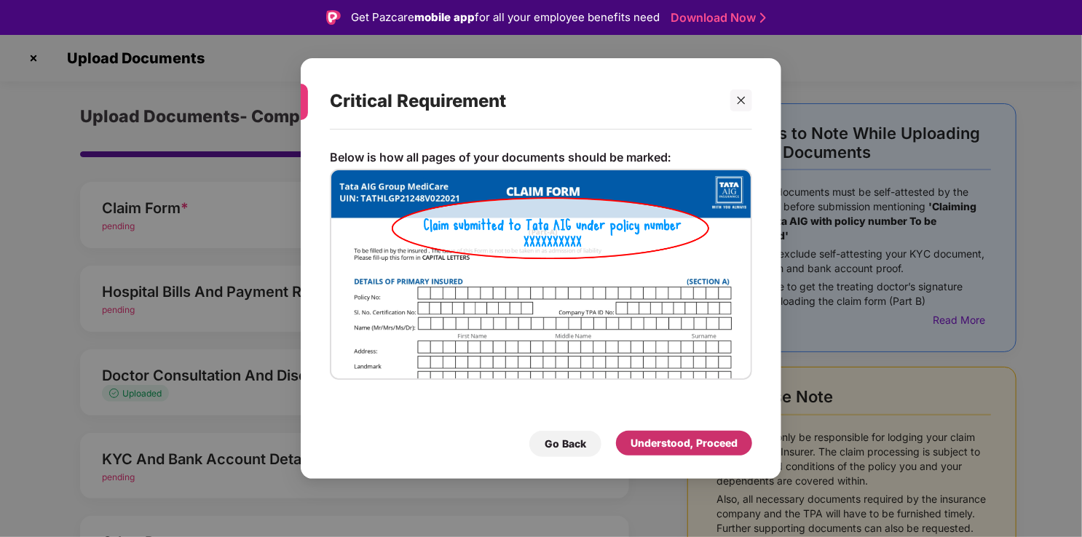
click at [660, 443] on div "Understood, Proceed" at bounding box center [683, 443] width 107 height 16
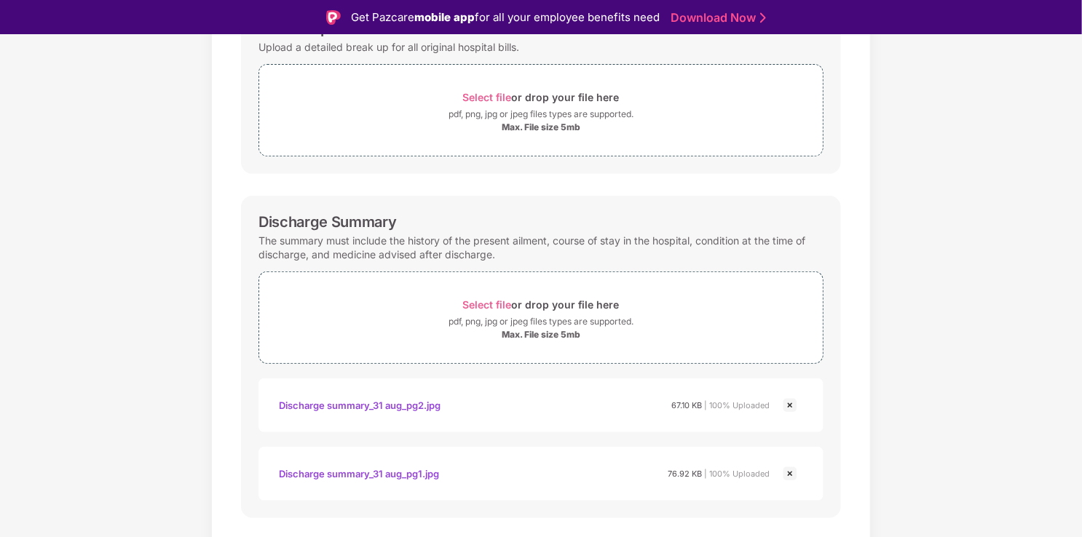
scroll to position [483, 0]
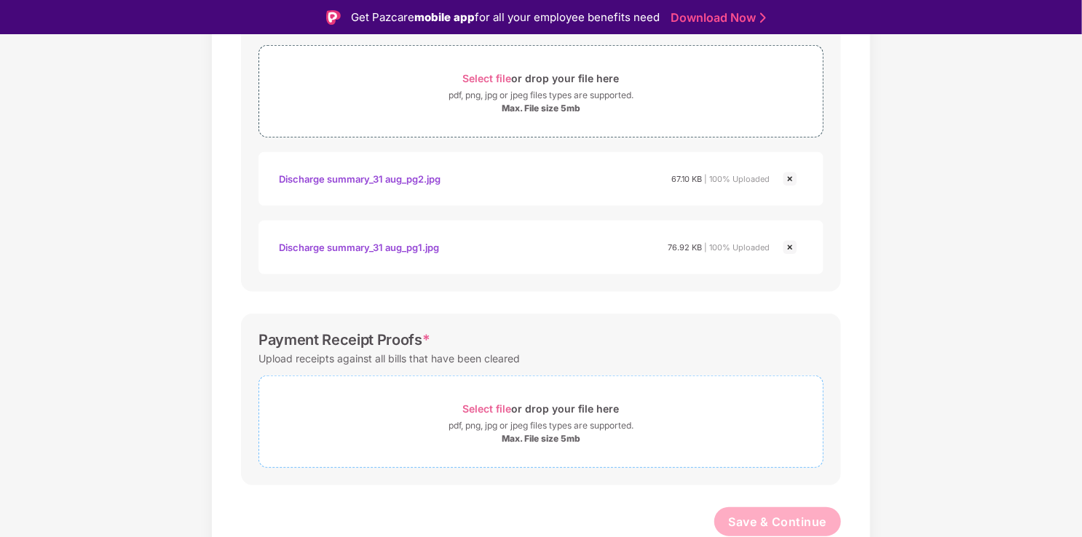
click at [541, 400] on div "Select file or drop your file here" at bounding box center [541, 409] width 156 height 20
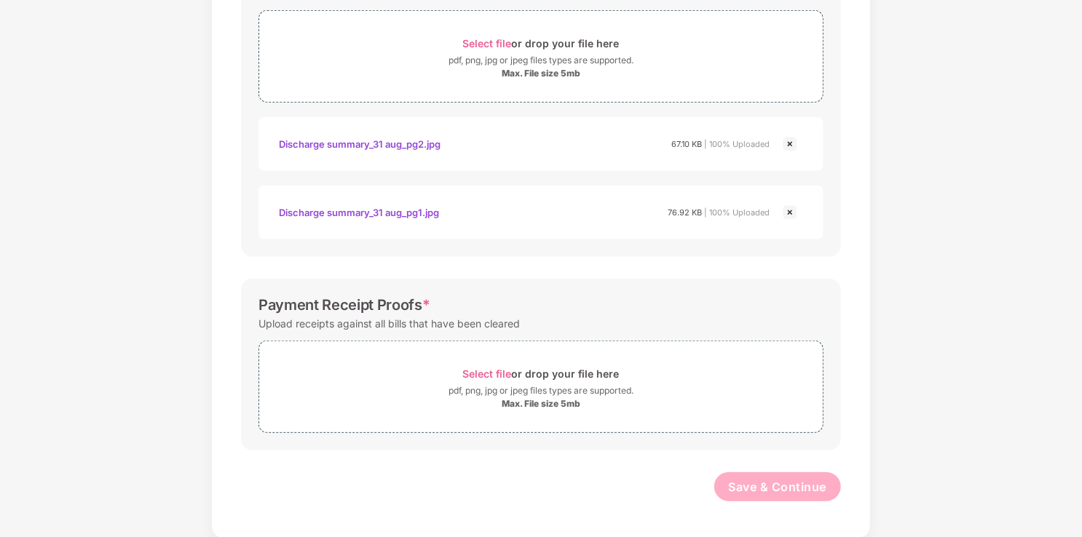
scroll to position [0, 0]
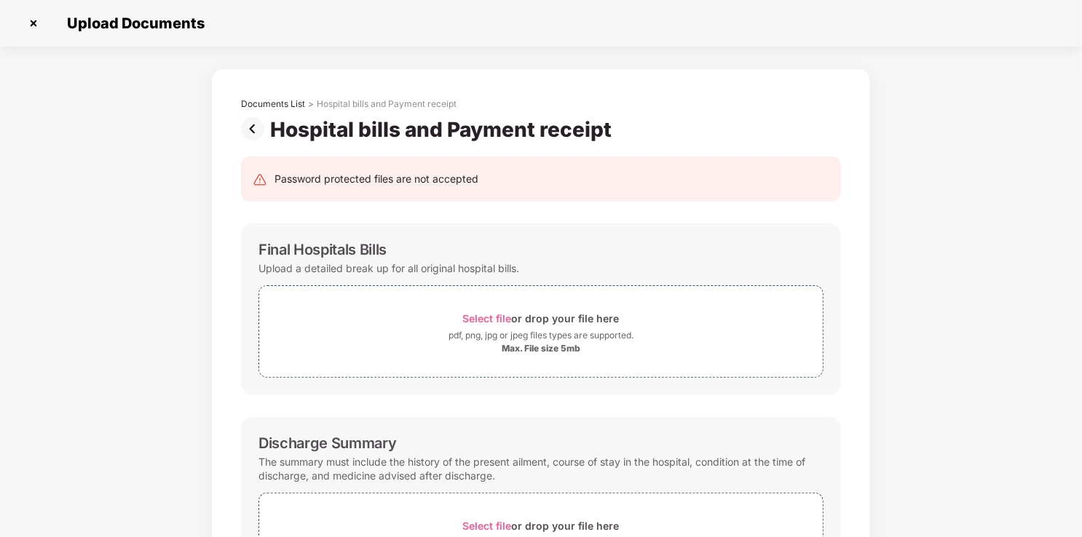
click at [253, 119] on img at bounding box center [255, 128] width 29 height 23
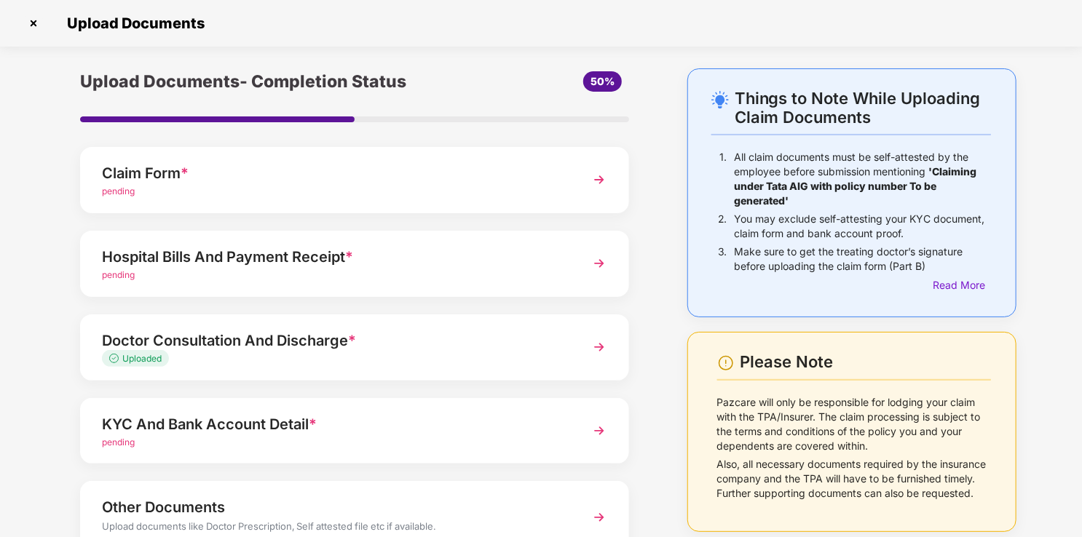
click at [297, 275] on div "pending" at bounding box center [333, 276] width 463 height 14
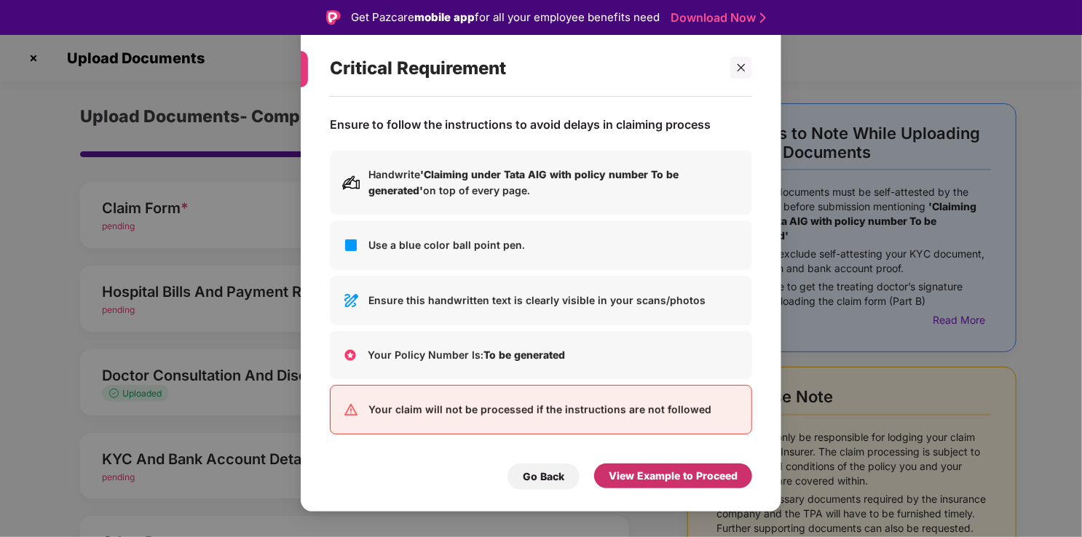
click at [652, 482] on div "View Example to Proceed" at bounding box center [672, 476] width 129 height 16
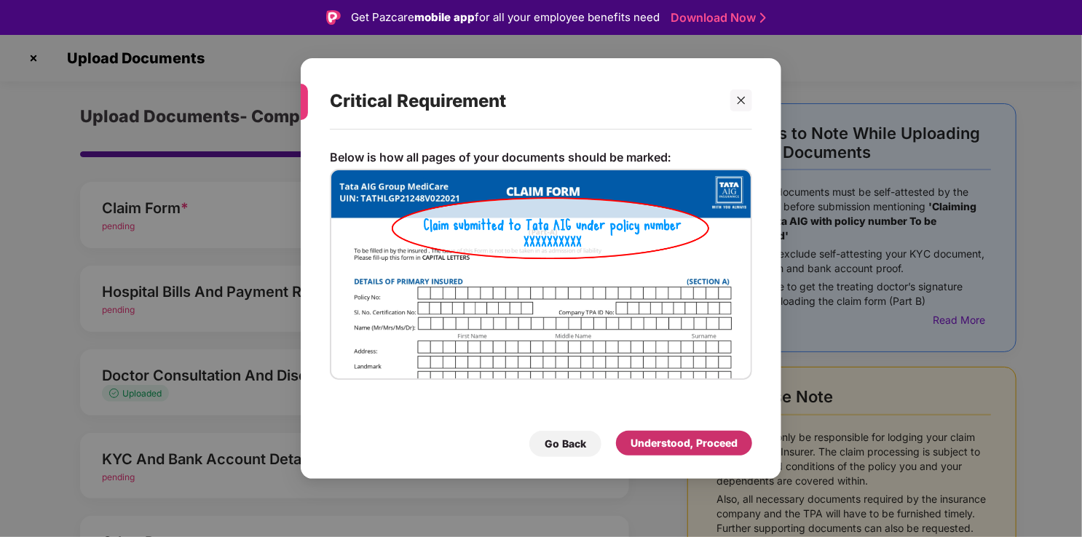
click at [681, 449] on div "Understood, Proceed" at bounding box center [683, 443] width 107 height 16
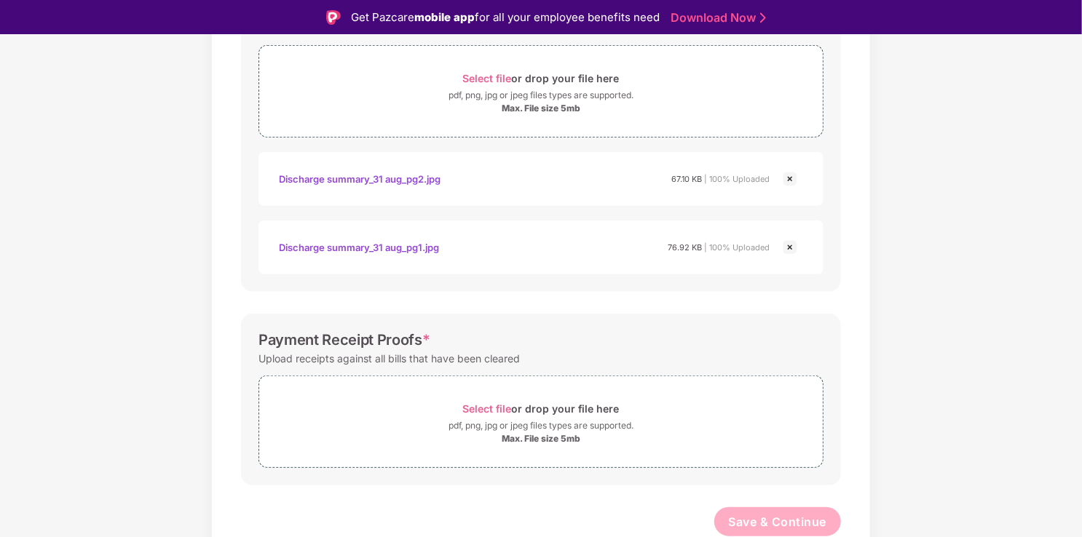
scroll to position [456, 0]
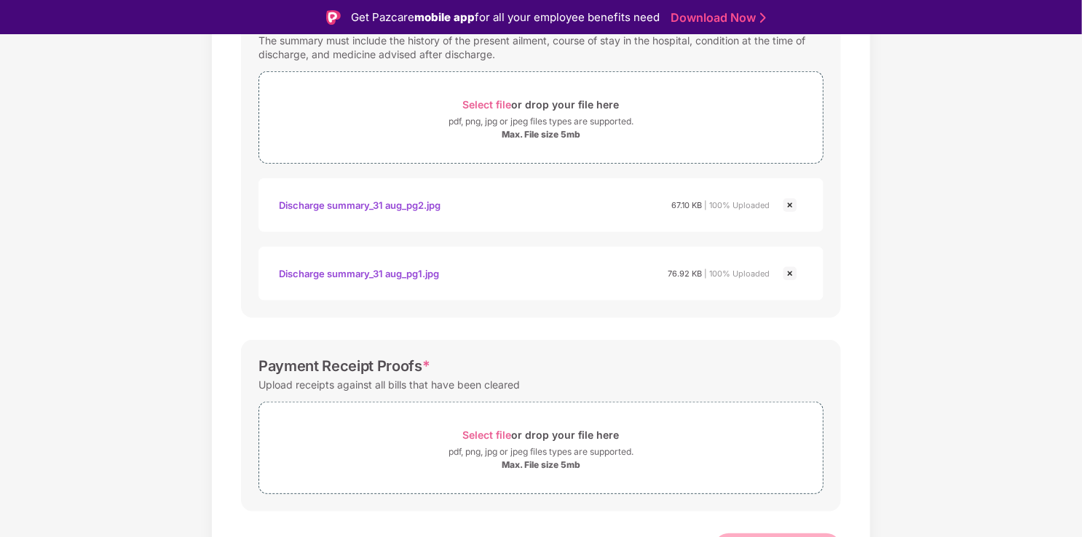
click at [787, 205] on img at bounding box center [789, 205] width 17 height 17
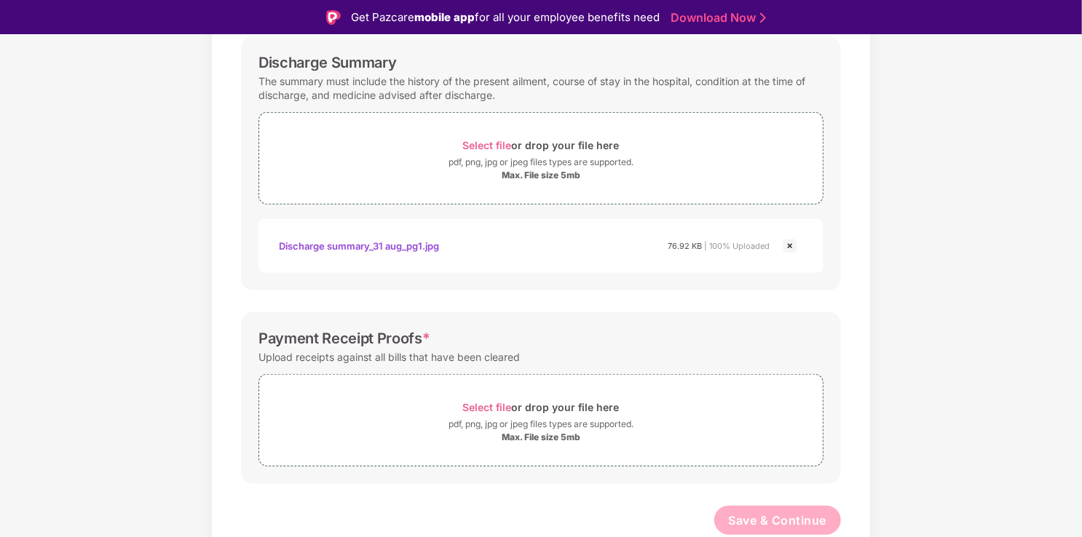
scroll to position [413, 0]
click at [787, 253] on img at bounding box center [789, 247] width 17 height 17
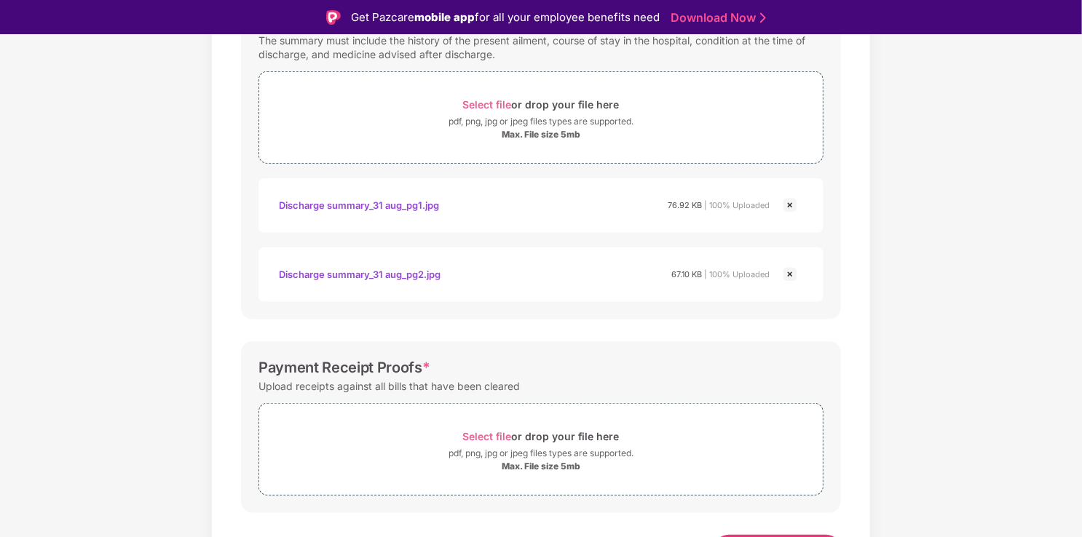
scroll to position [483, 0]
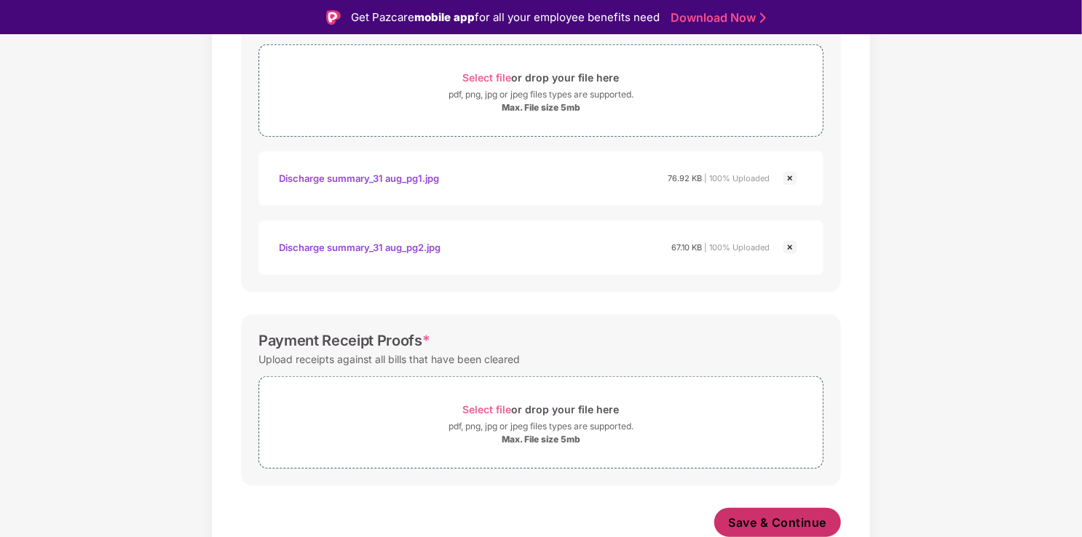
click at [752, 531] on button "Save & Continue" at bounding box center [777, 522] width 127 height 29
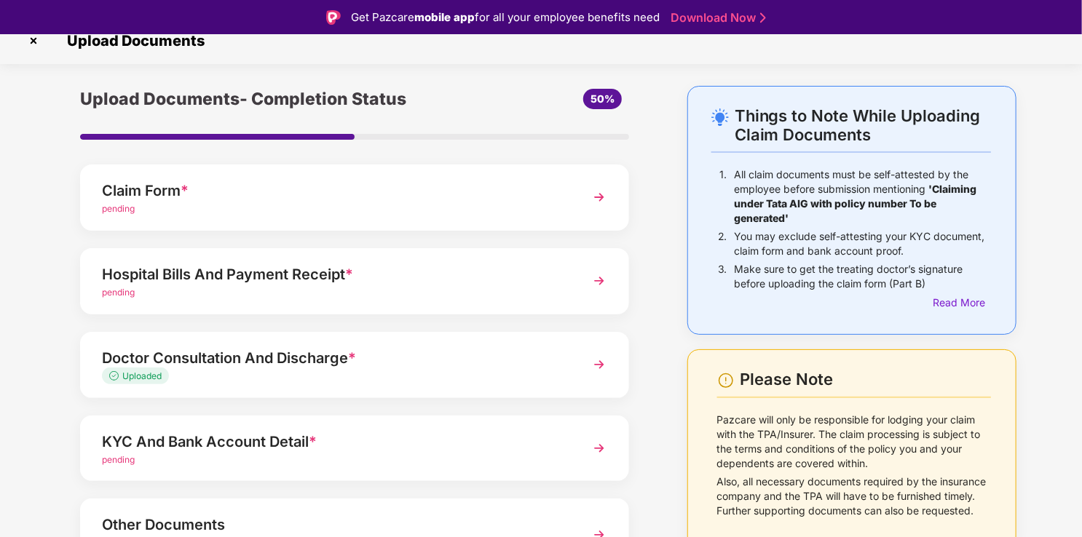
scroll to position [17, 0]
click at [945, 301] on div "Read More" at bounding box center [961, 303] width 58 height 16
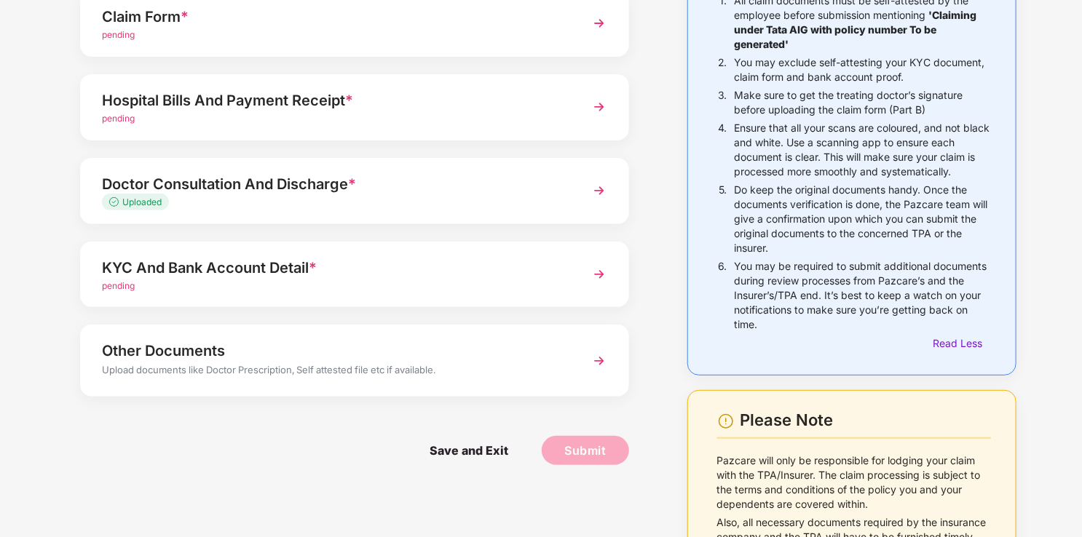
scroll to position [157, 0]
click at [320, 269] on div "KYC And Bank Account Detail *" at bounding box center [333, 266] width 463 height 23
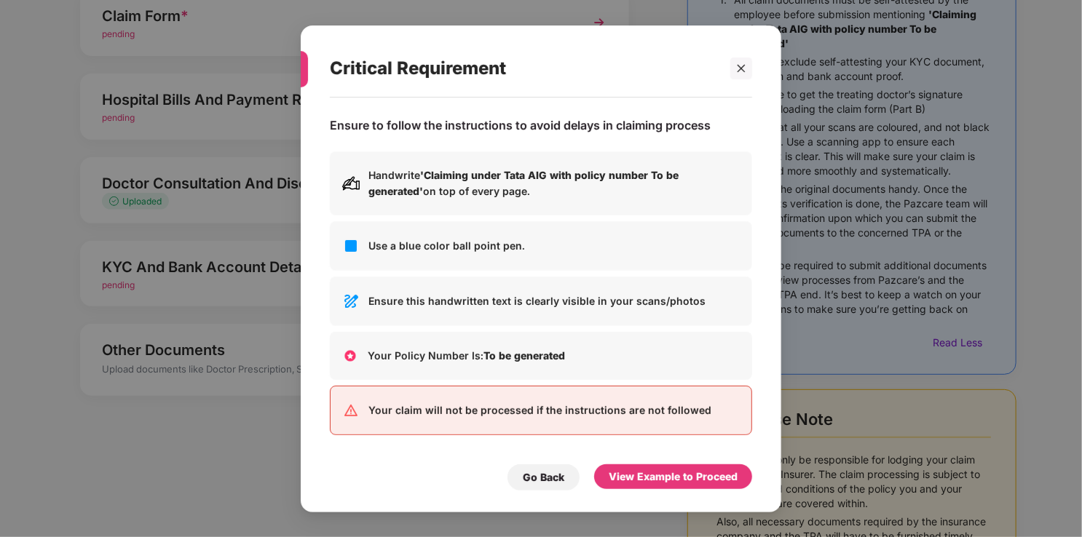
scroll to position [0, 0]
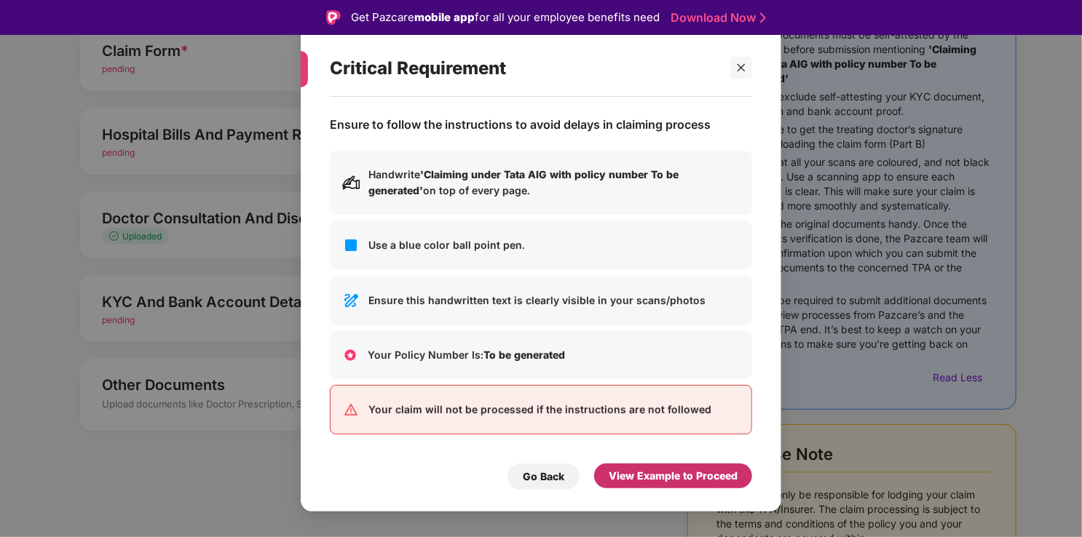
click at [659, 472] on div "View Example to Proceed" at bounding box center [672, 476] width 129 height 16
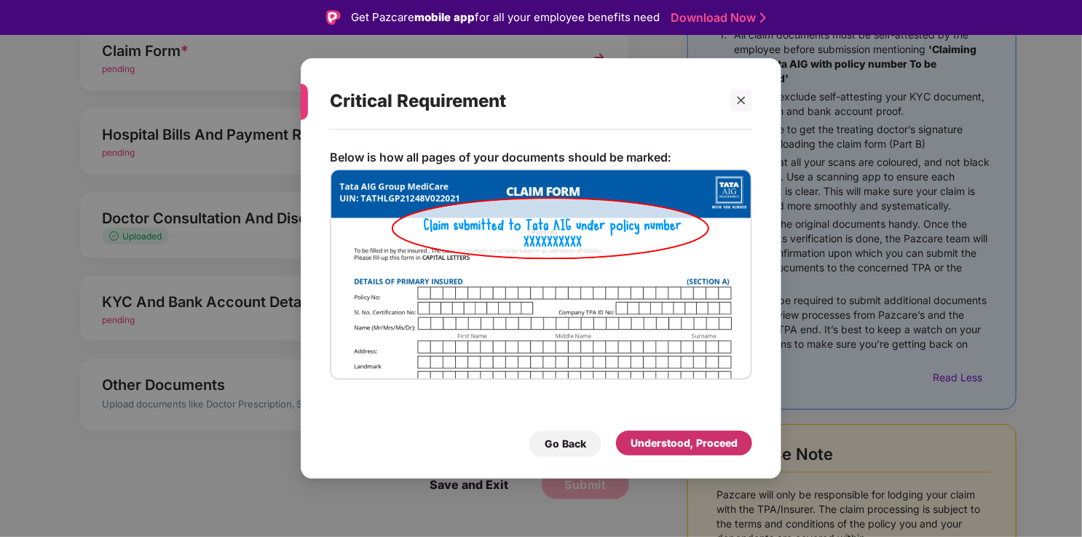
click at [662, 441] on div "Understood, Proceed" at bounding box center [683, 443] width 107 height 16
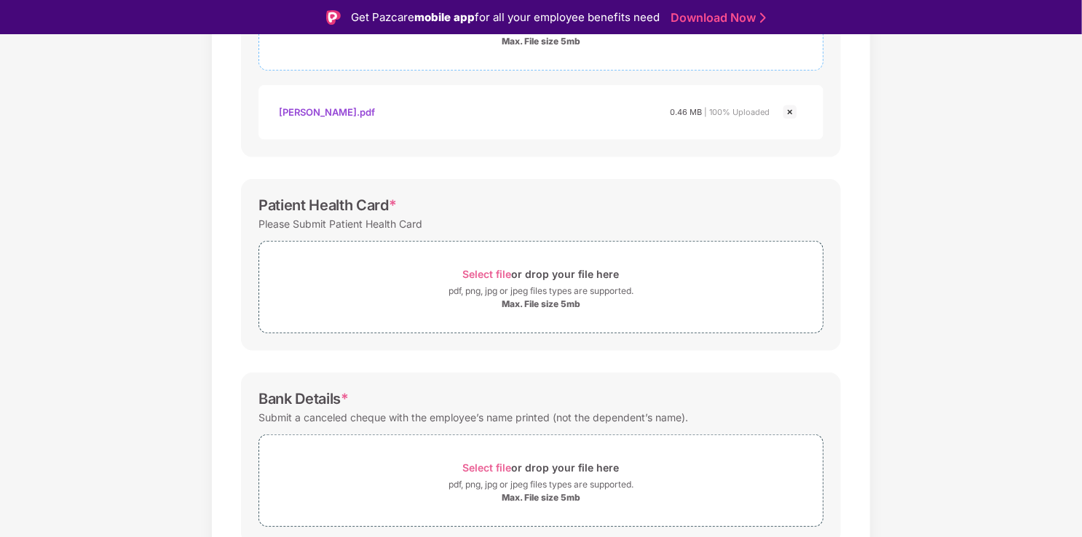
scroll to position [344, 0]
click at [544, 282] on div "pdf, png, jpg or jpeg files types are supported." at bounding box center [540, 289] width 185 height 15
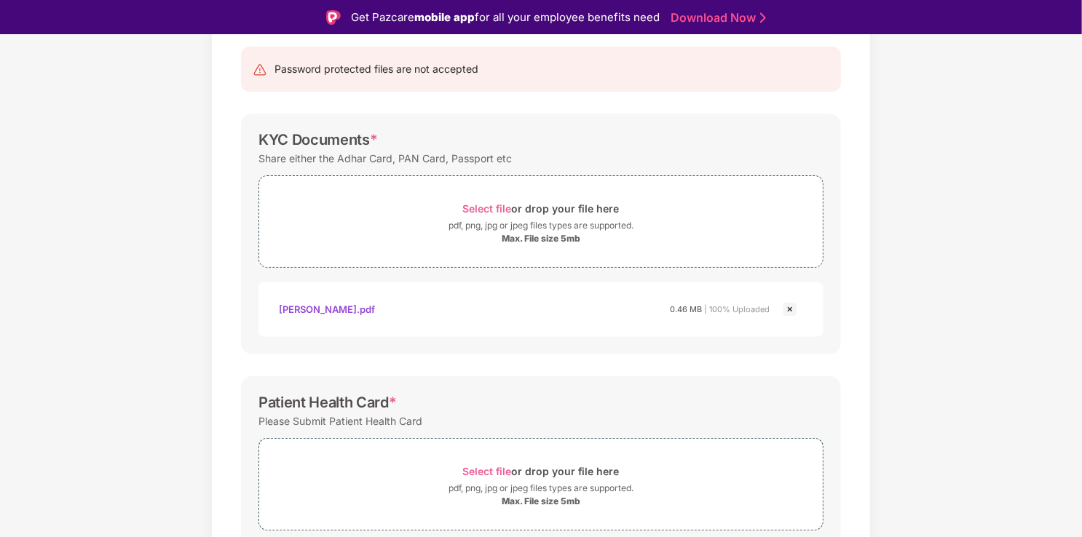
scroll to position [539, 0]
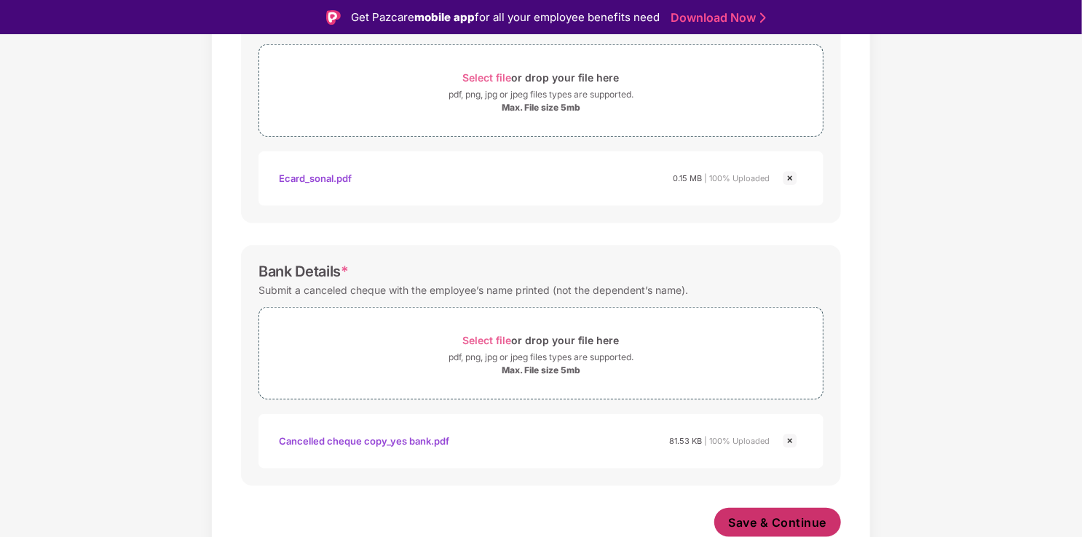
click at [754, 526] on span "Save & Continue" at bounding box center [778, 523] width 98 height 16
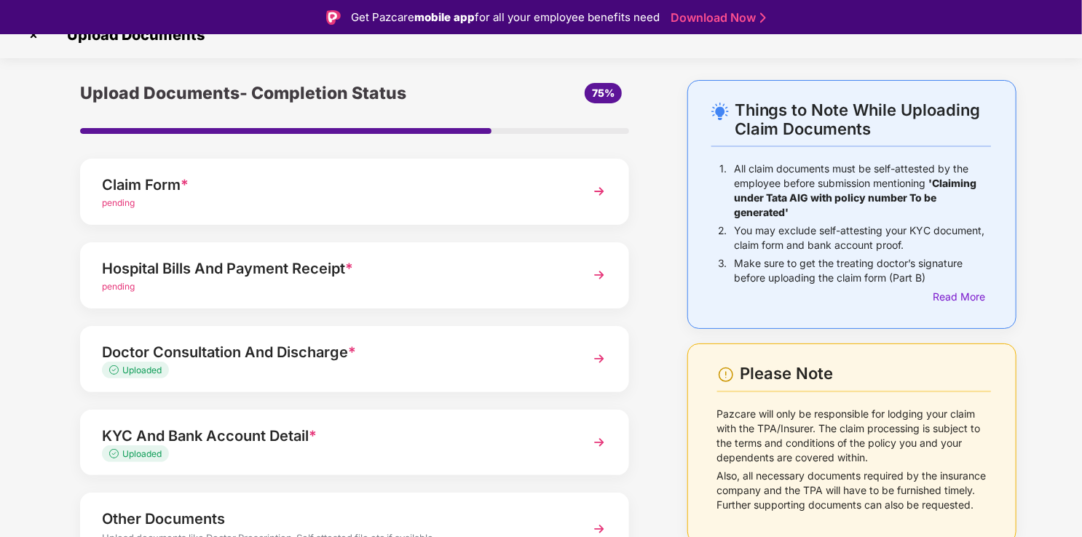
scroll to position [0, 0]
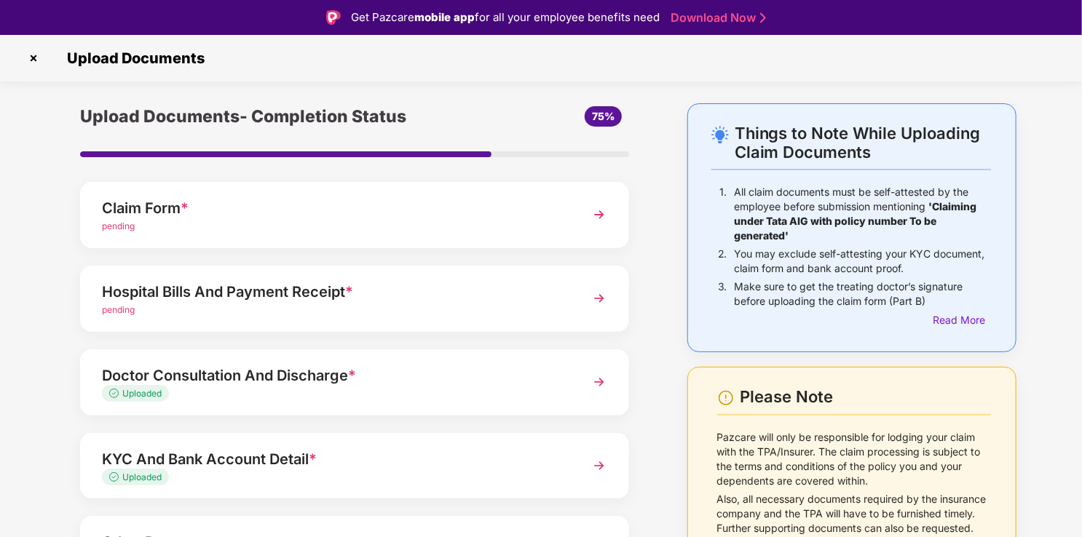
click at [419, 307] on div "pending" at bounding box center [333, 310] width 463 height 14
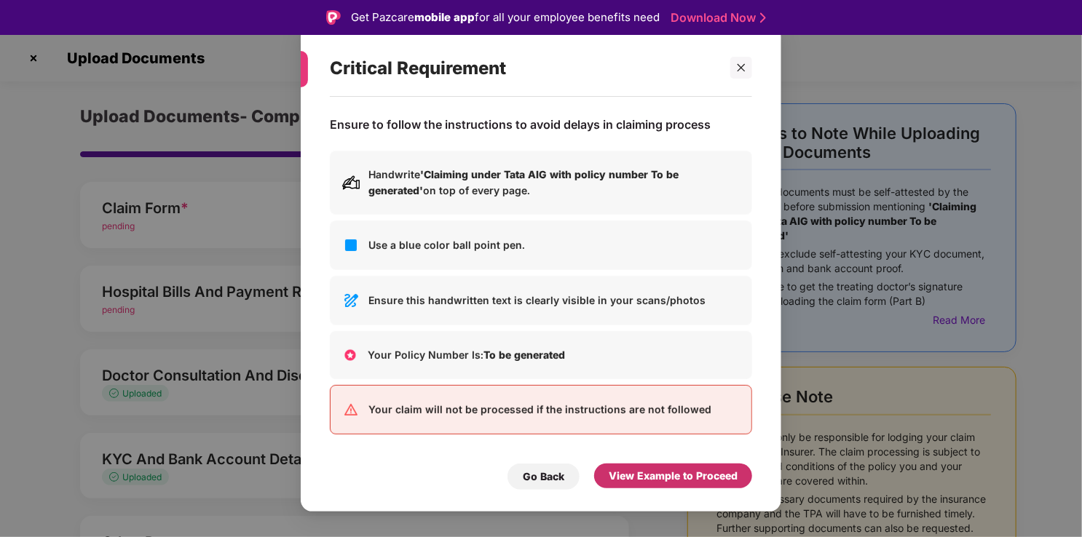
click at [626, 473] on div "View Example to Proceed" at bounding box center [672, 476] width 129 height 16
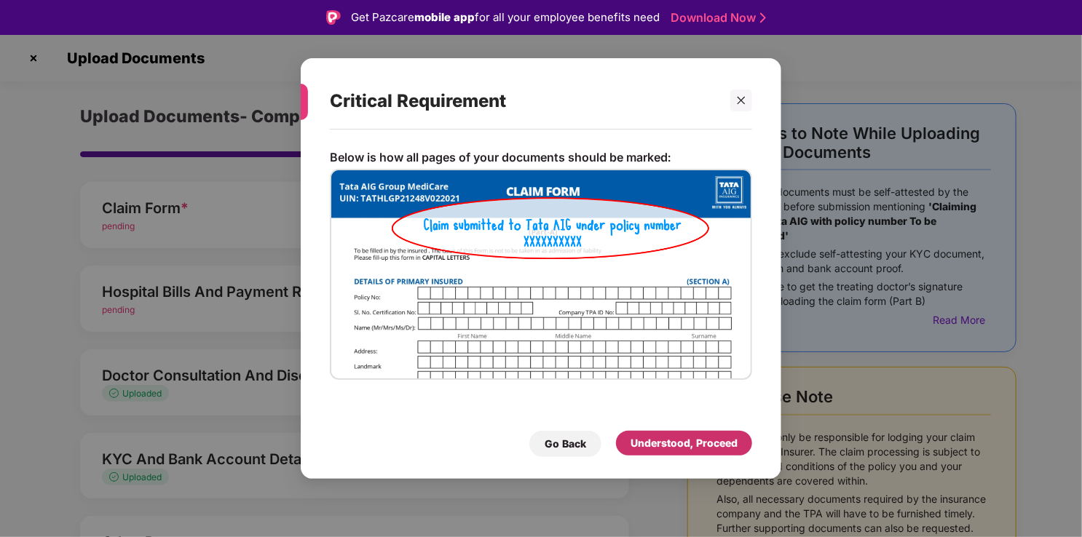
click at [647, 437] on div "Understood, Proceed" at bounding box center [683, 443] width 107 height 16
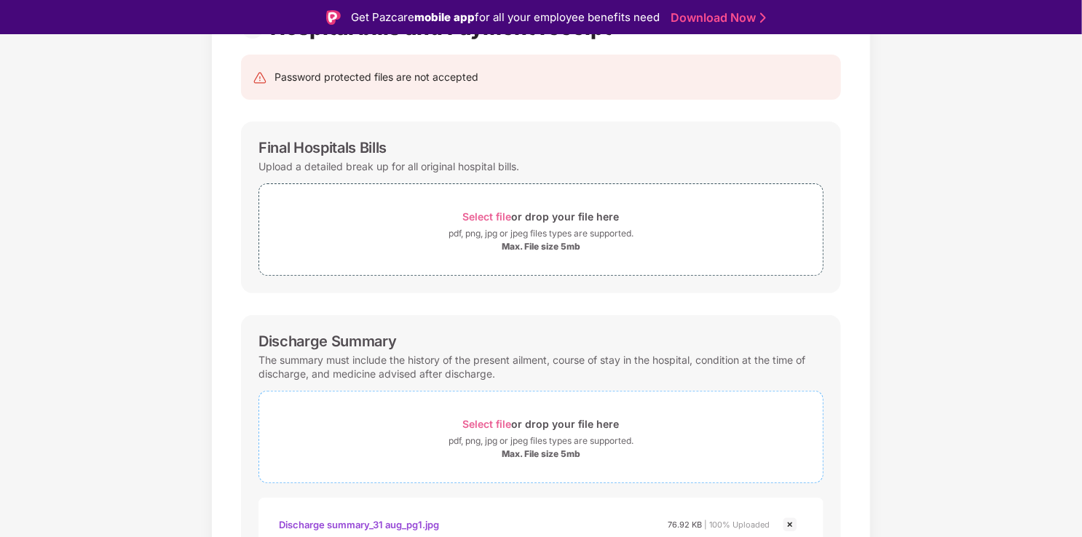
scroll to position [135, 0]
click at [492, 230] on div "pdf, png, jpg or jpeg files types are supported." at bounding box center [540, 235] width 185 height 15
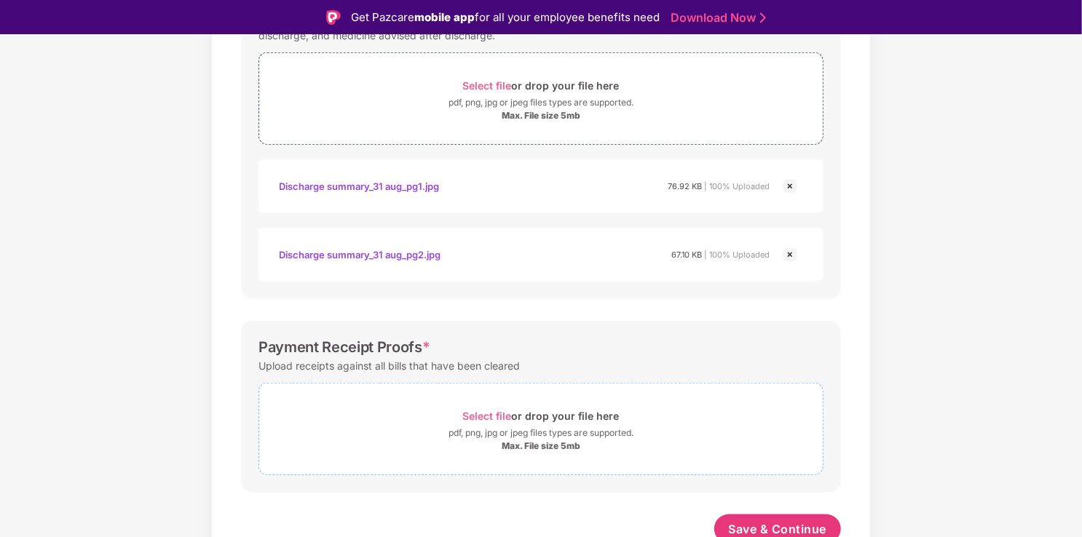
click at [547, 440] on div "pdf, png, jpg or jpeg files types are supported." at bounding box center [540, 433] width 185 height 15
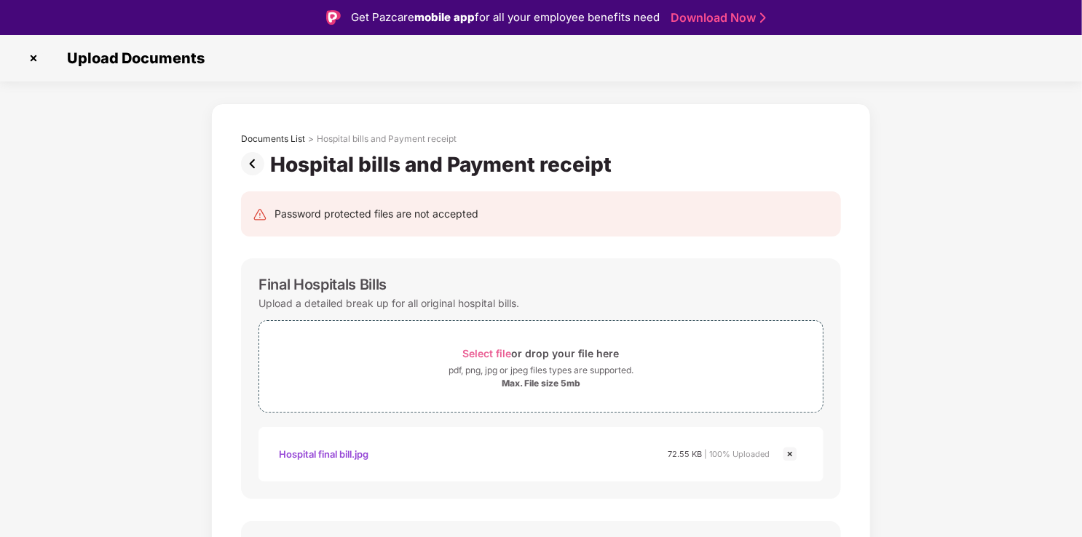
scroll to position [620, 0]
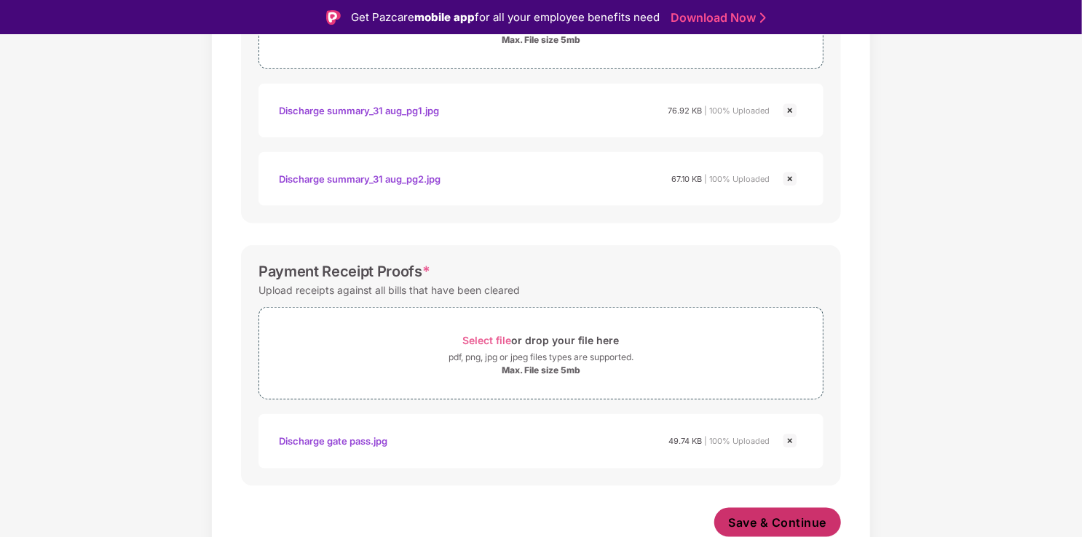
click at [751, 508] on button "Save & Continue" at bounding box center [777, 522] width 127 height 29
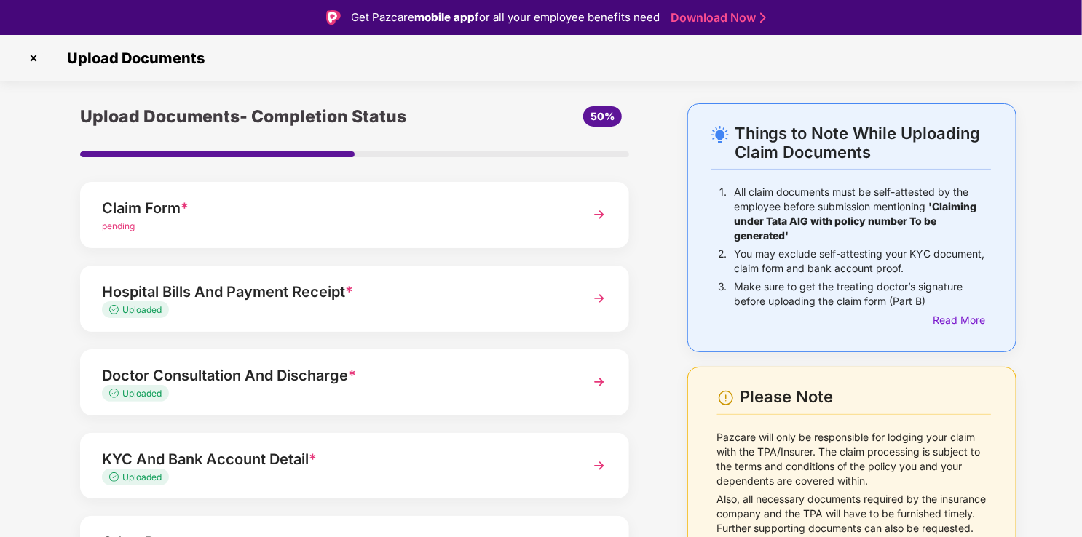
scroll to position [106, 0]
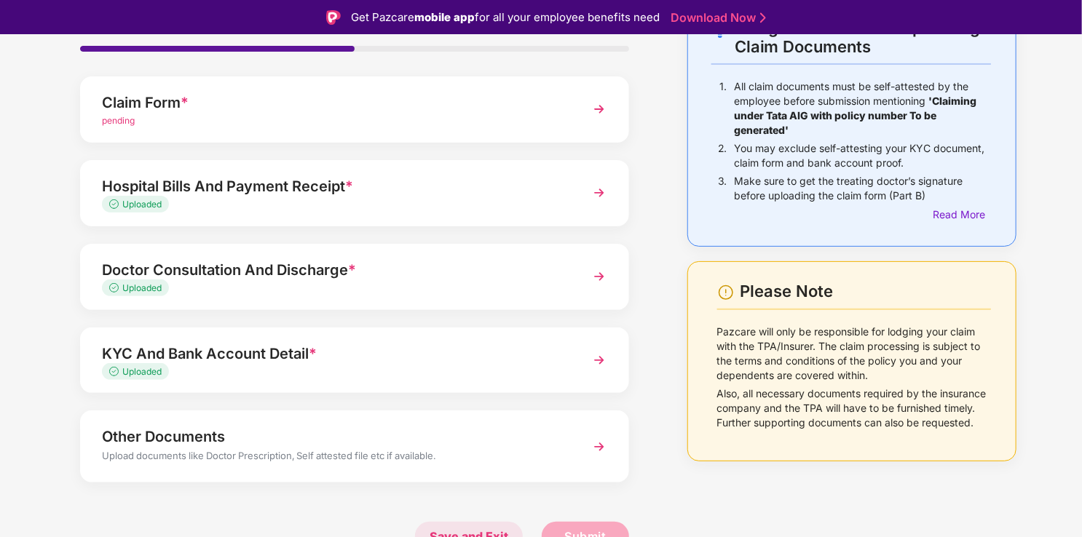
click at [475, 528] on span "Save and Exit" at bounding box center [469, 536] width 108 height 29
